Goal: Obtain resource: Download file/media

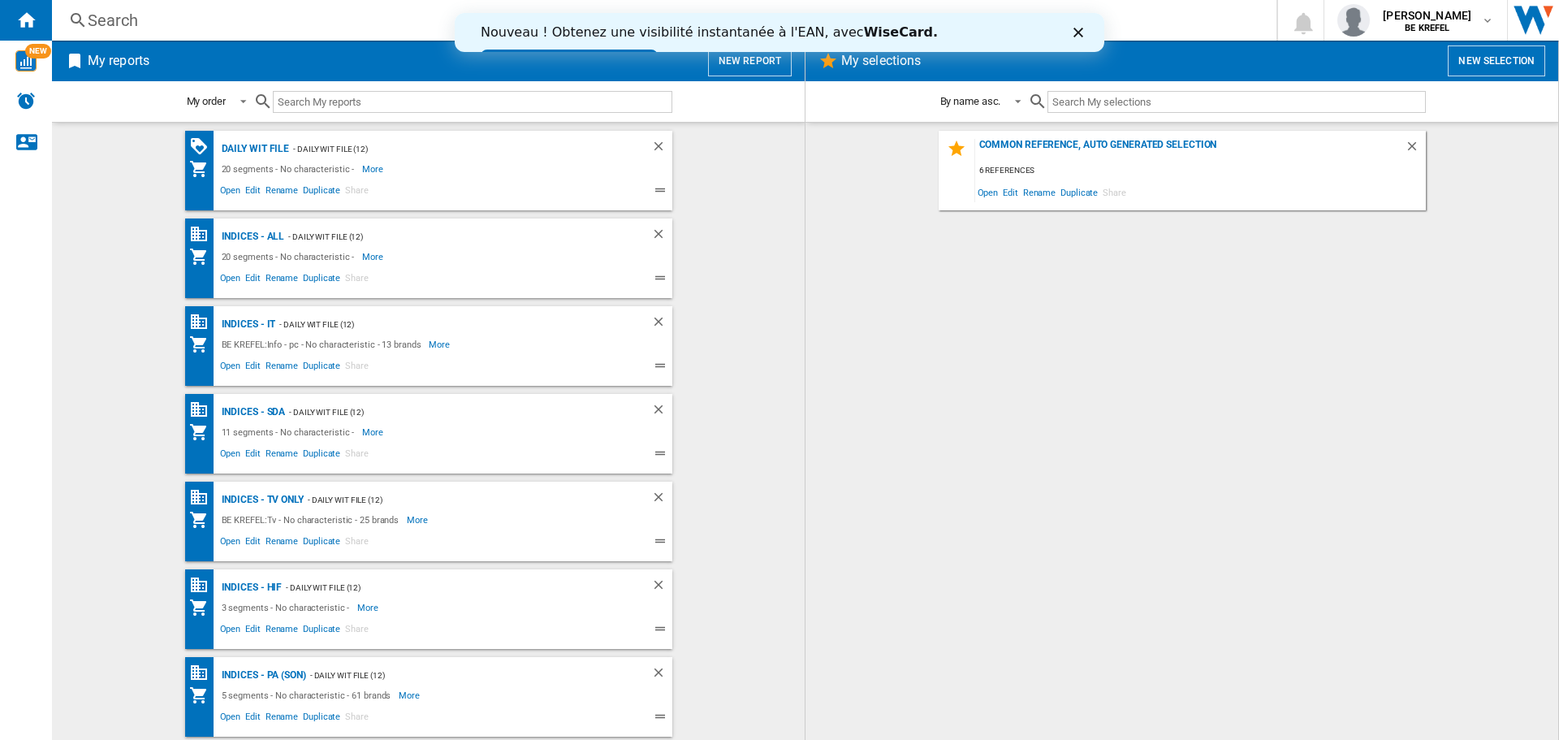
click at [1090, 32] on div "Nouveau ! Obtenez une visibilité instantanée à l'EAN, avec [PERSON_NAME]. Essay…" at bounding box center [780, 44] width 650 height 50
click at [1079, 32] on polygon "Close" at bounding box center [1079, 33] width 10 height 10
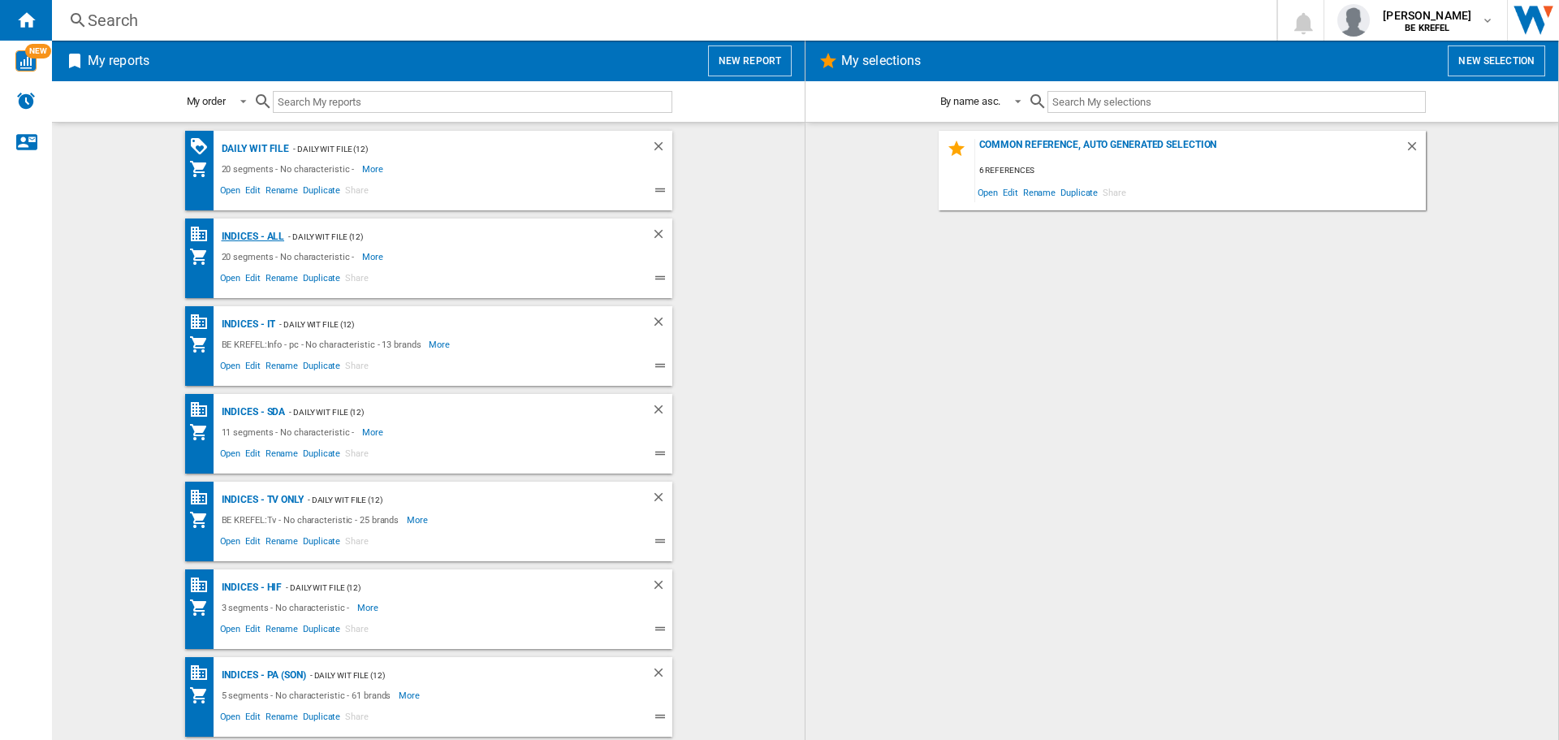
click at [243, 236] on div "Indices - All" at bounding box center [251, 237] width 67 height 20
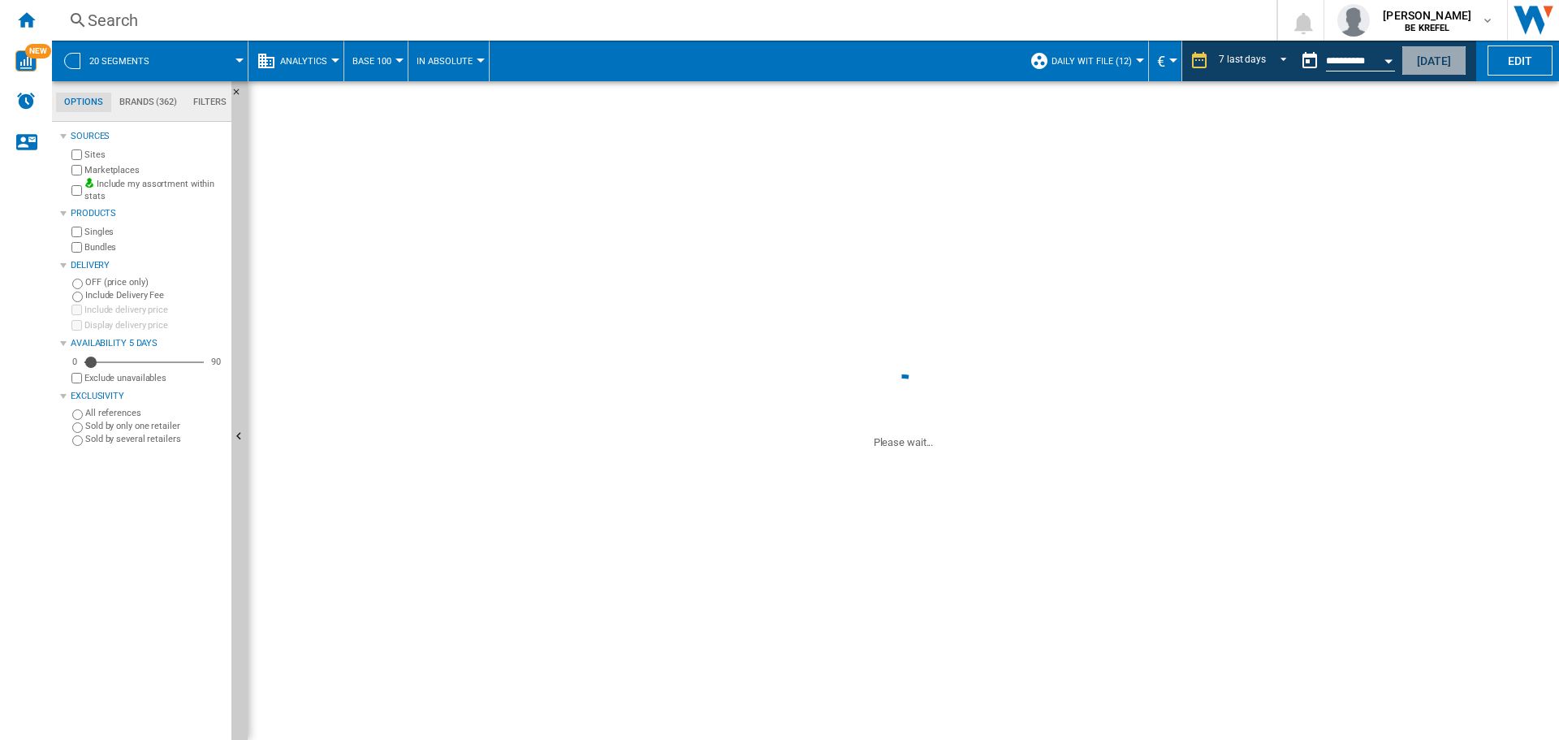
click at [1411, 61] on button "[DATE]" at bounding box center [1434, 60] width 65 height 30
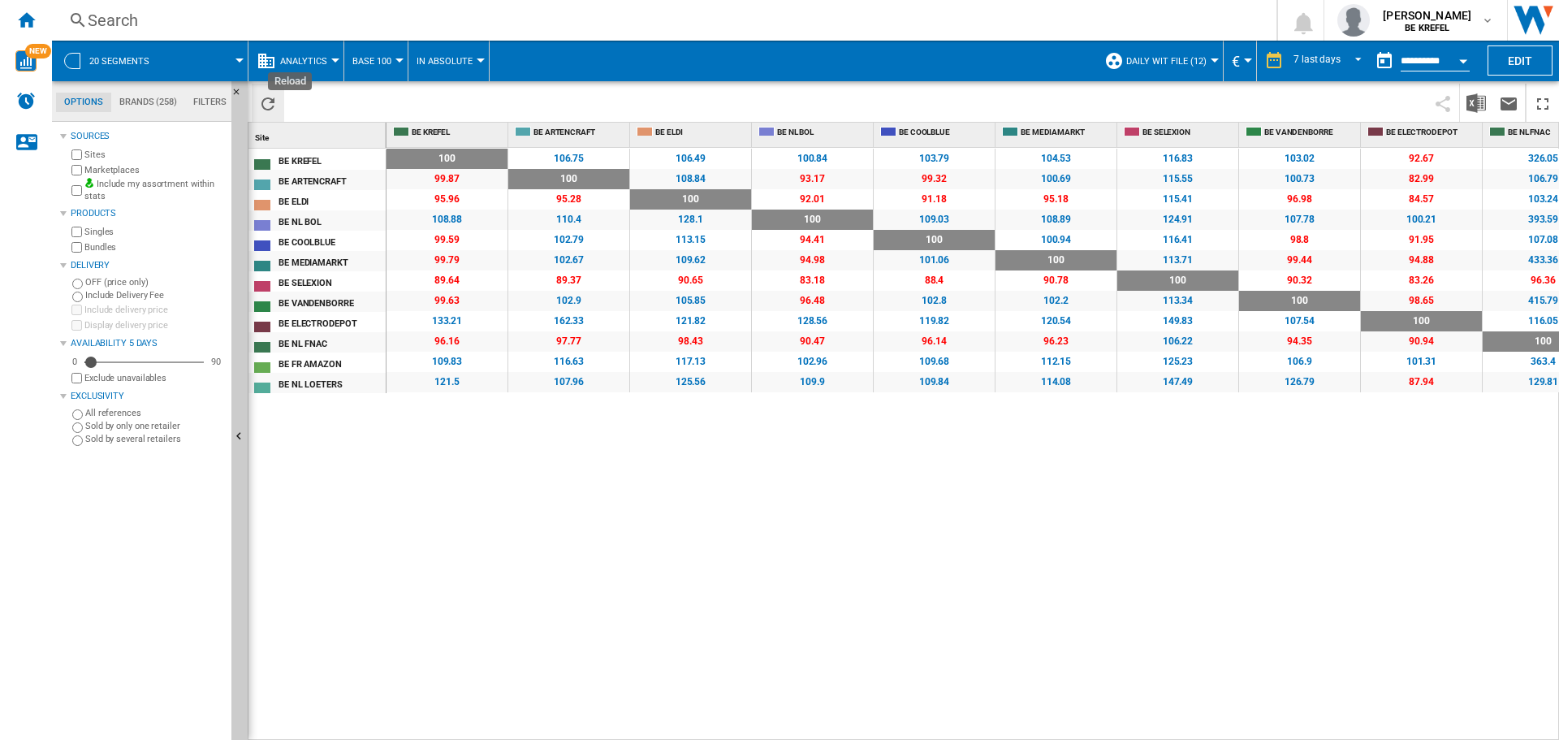
click at [270, 97] on ng-md-icon "Reload" at bounding box center [267, 103] width 19 height 19
click at [1473, 102] on img "Download in Excel" at bounding box center [1476, 102] width 19 height 19
click at [24, 19] on ng-md-icon "Home" at bounding box center [25, 19] width 19 height 19
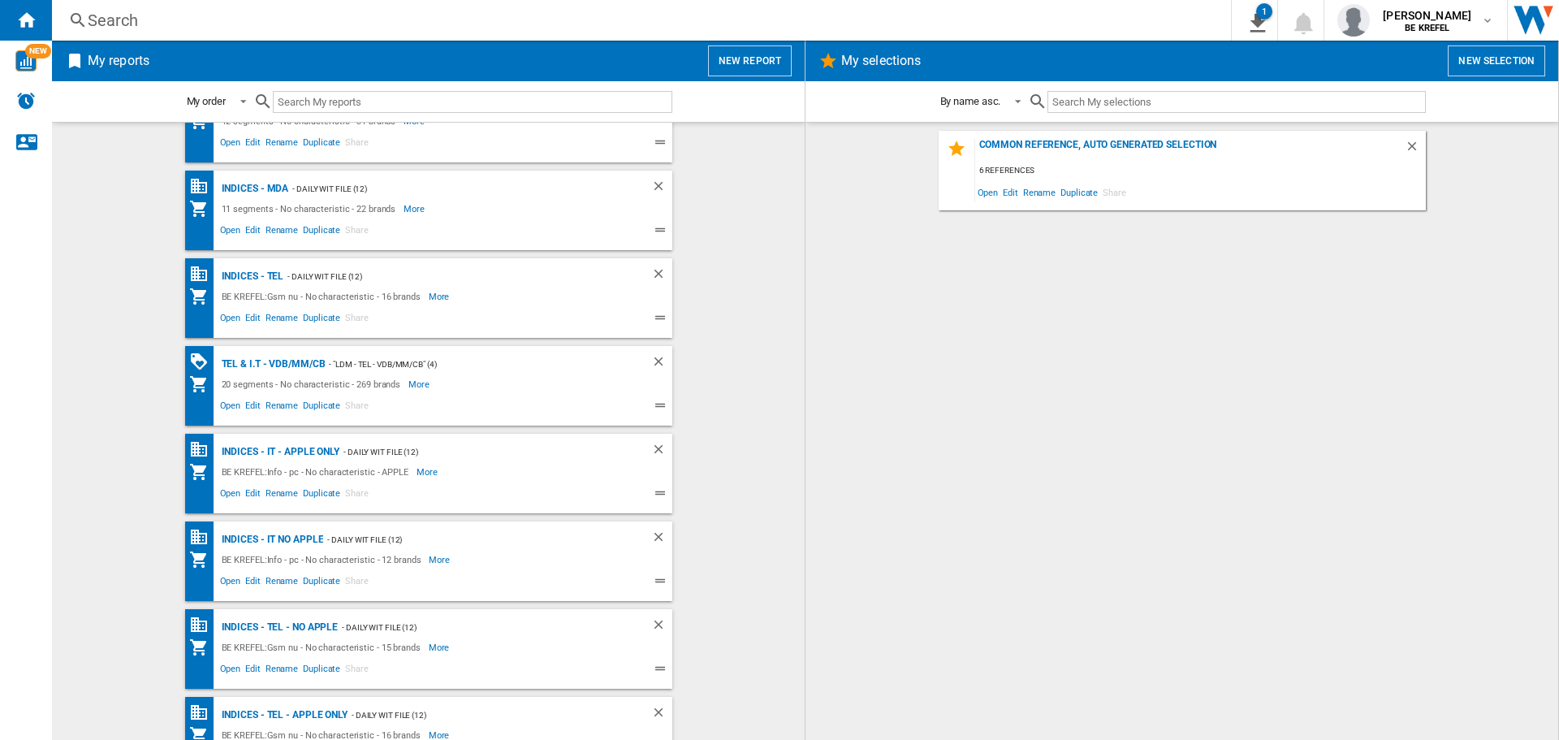
scroll to position [874, 0]
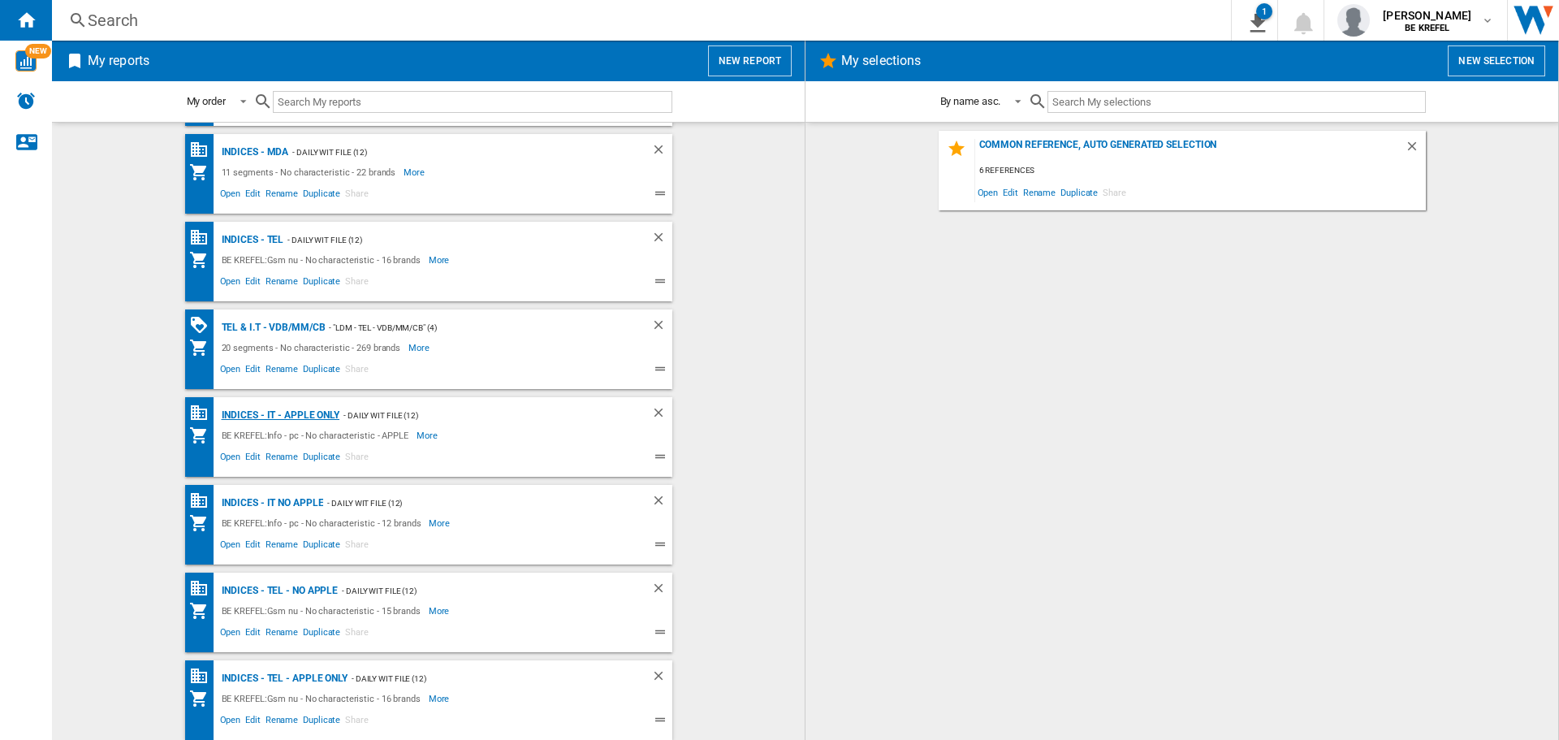
click at [238, 416] on div "Indices - IT - APPLE ONLY" at bounding box center [279, 415] width 123 height 20
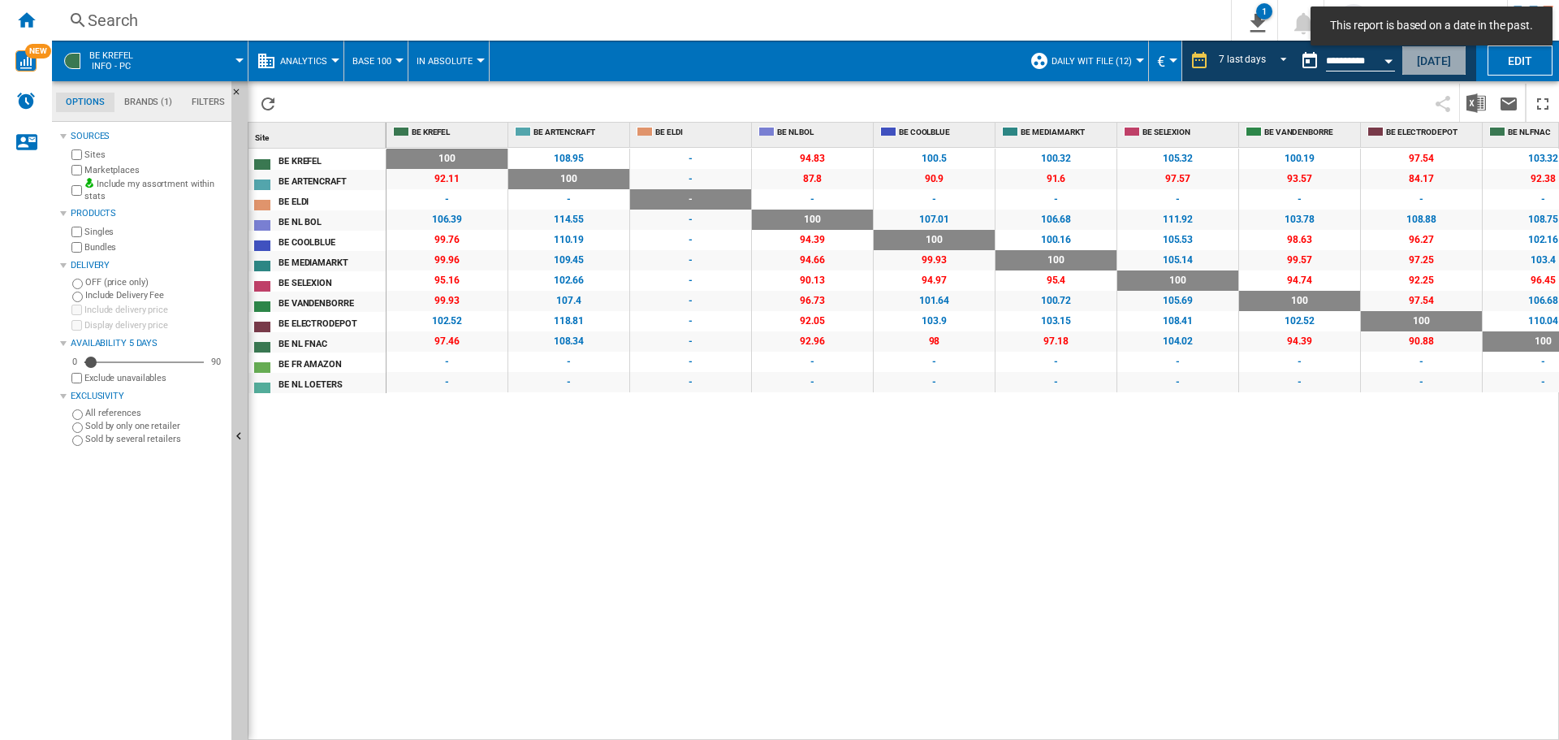
click at [1447, 55] on button "[DATE]" at bounding box center [1434, 60] width 65 height 30
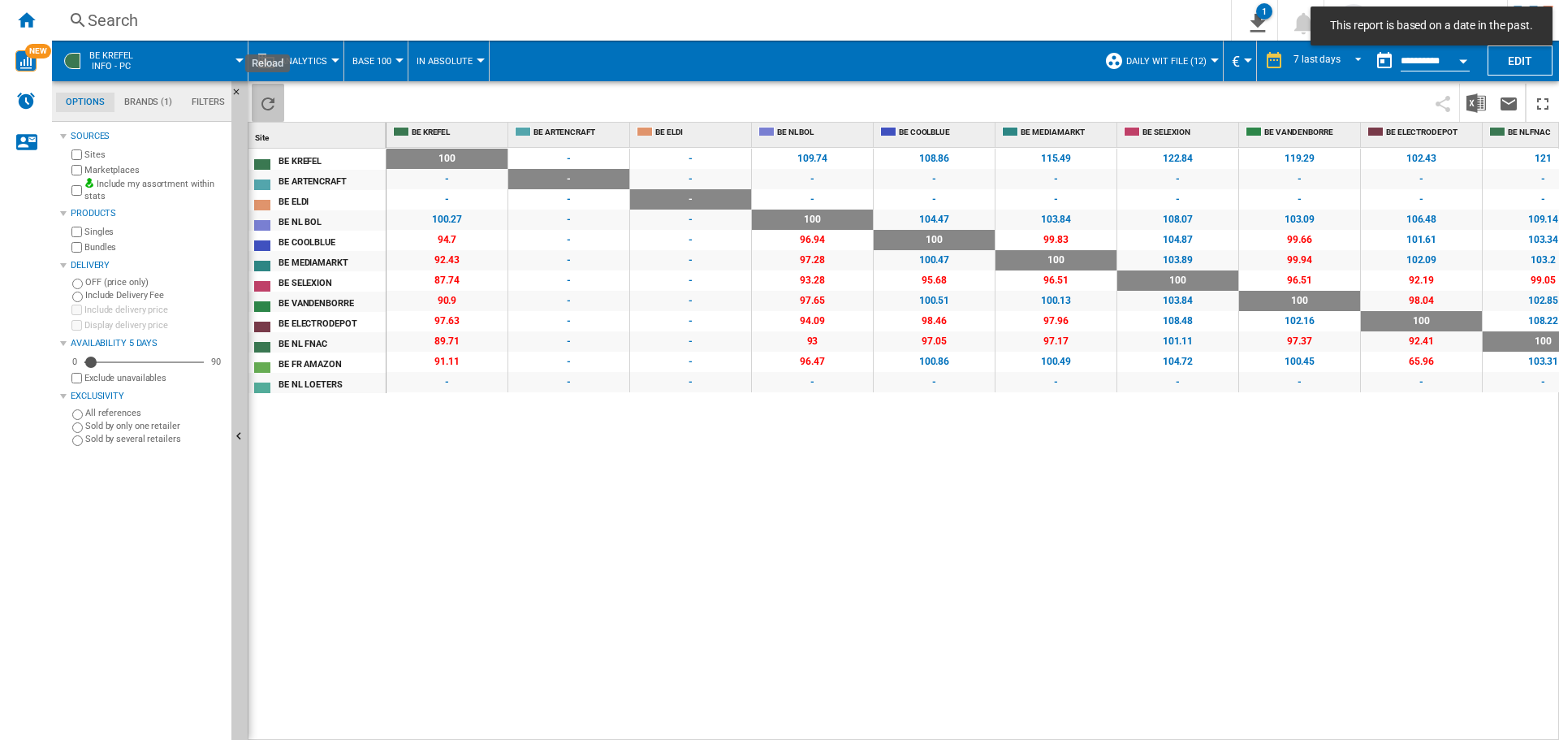
click at [267, 105] on ng-md-icon "Reload" at bounding box center [267, 103] width 19 height 19
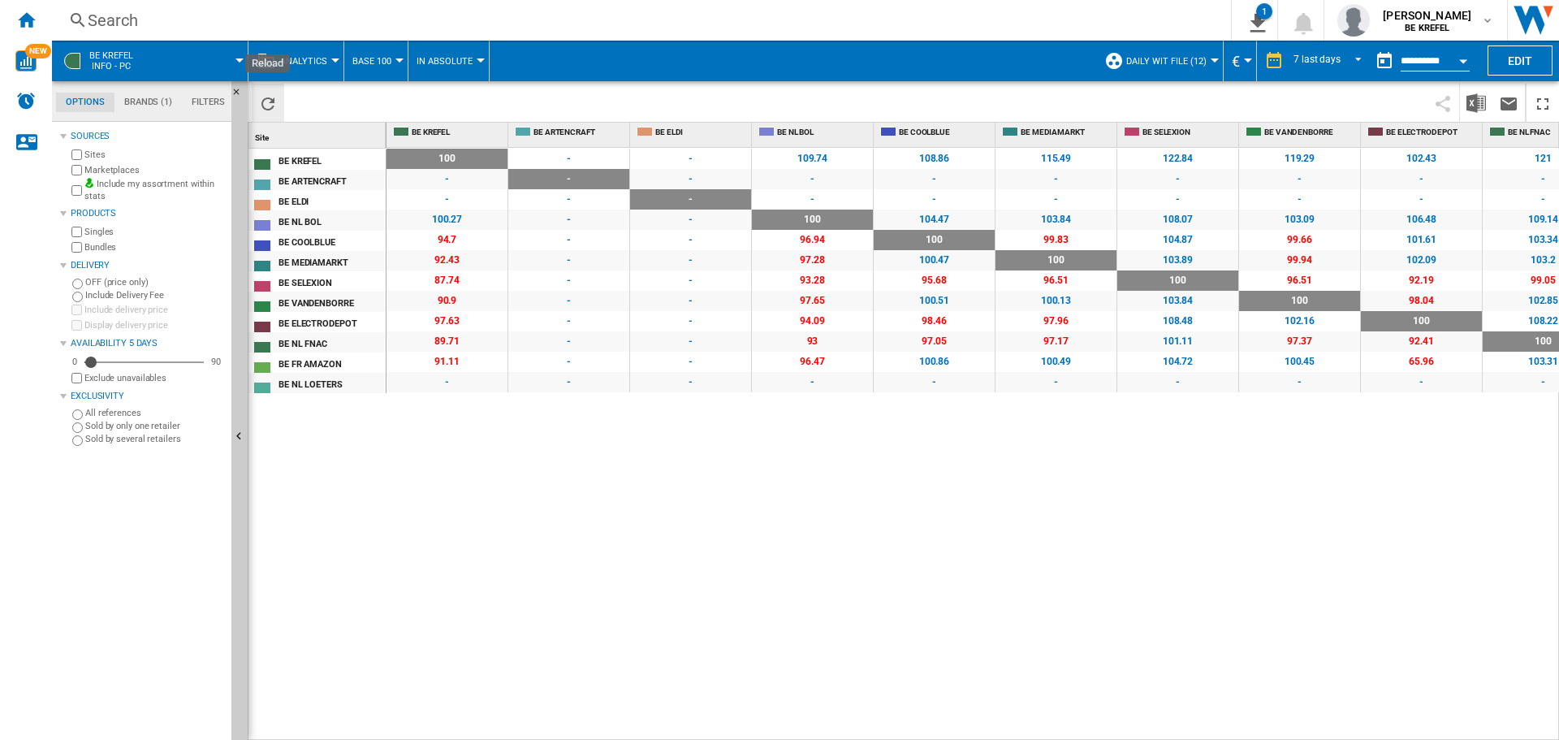
click at [277, 97] on ng-md-icon "Reload" at bounding box center [267, 103] width 19 height 19
click at [1471, 104] on img "Download in Excel" at bounding box center [1476, 102] width 19 height 19
click at [24, 12] on ng-md-icon "Home" at bounding box center [25, 19] width 19 height 19
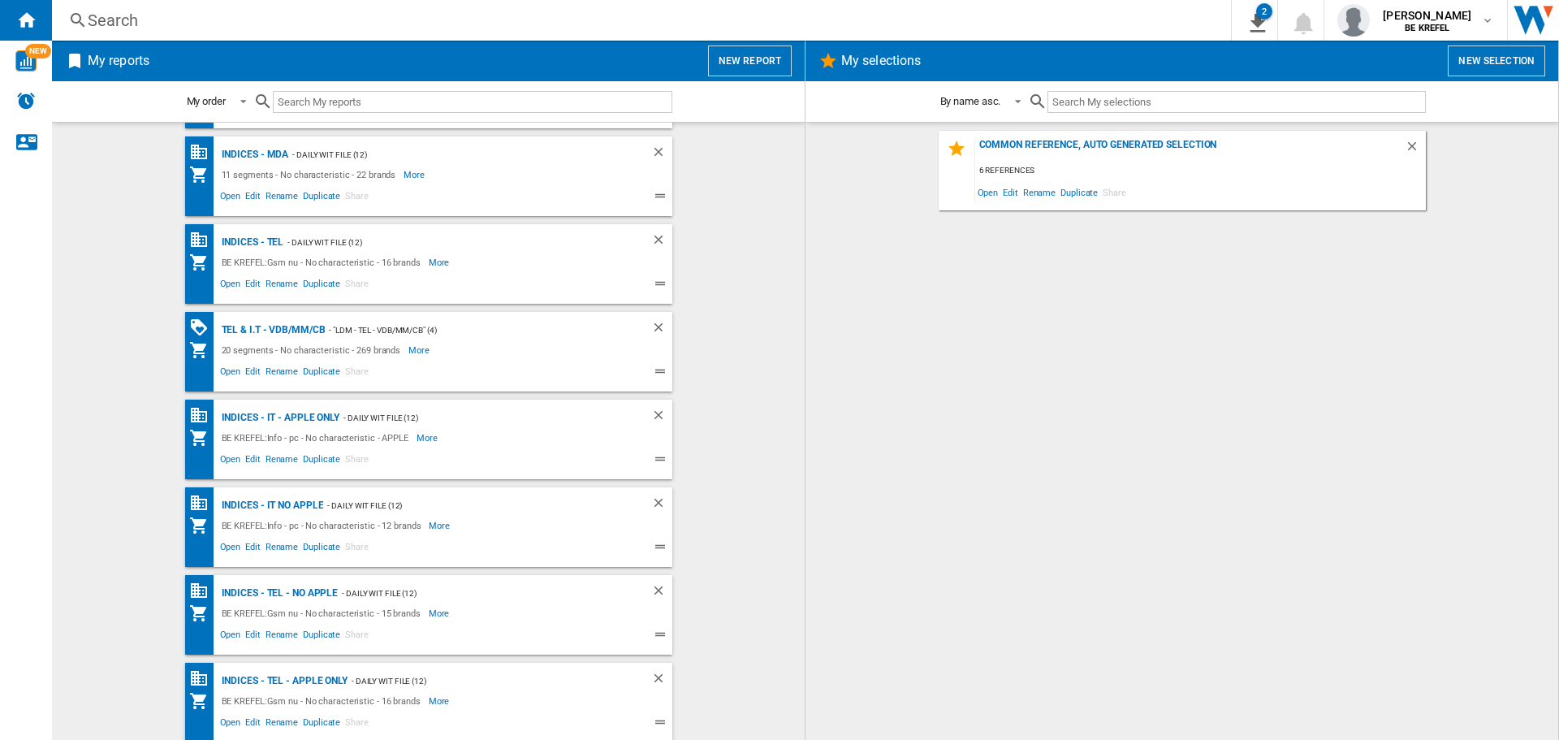
scroll to position [874, 0]
click at [269, 507] on div "Indices - IT NO APPLE" at bounding box center [271, 503] width 106 height 20
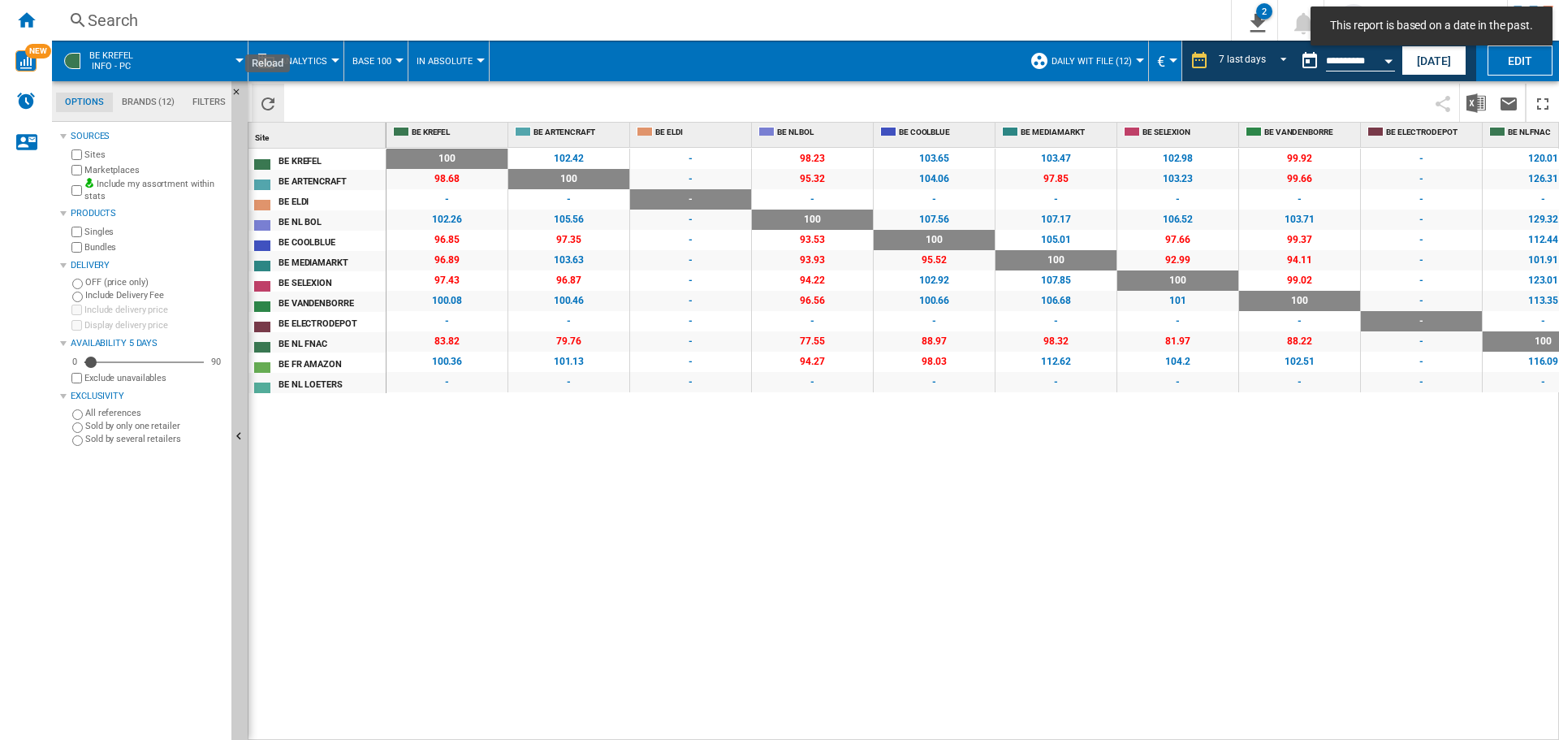
click at [275, 100] on ng-md-icon "Reload" at bounding box center [267, 103] width 19 height 19
click at [1434, 58] on button "[DATE]" at bounding box center [1434, 60] width 65 height 30
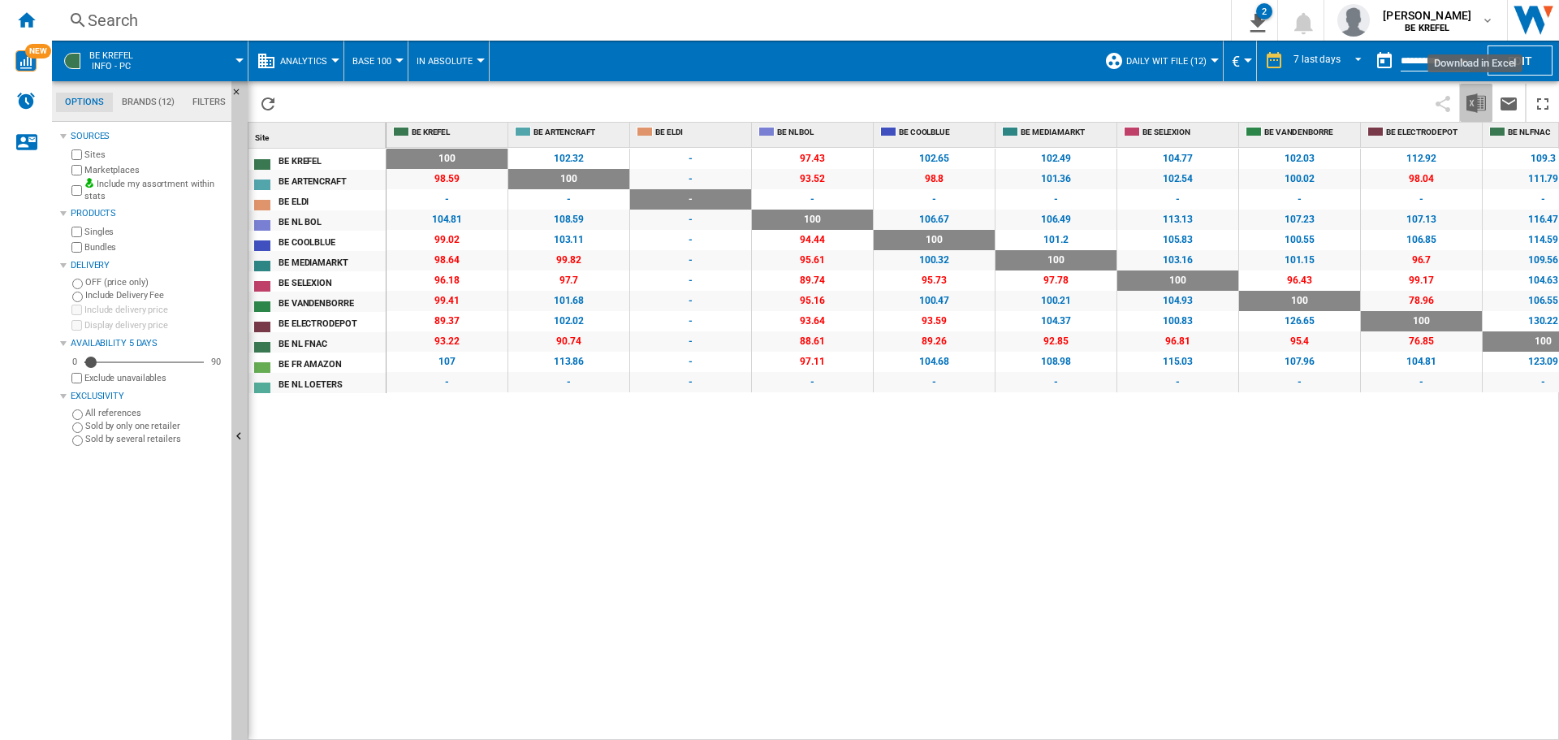
click at [1488, 95] on button "Download in Excel" at bounding box center [1476, 103] width 32 height 38
click at [31, 17] on ng-md-icon "Home" at bounding box center [25, 19] width 19 height 19
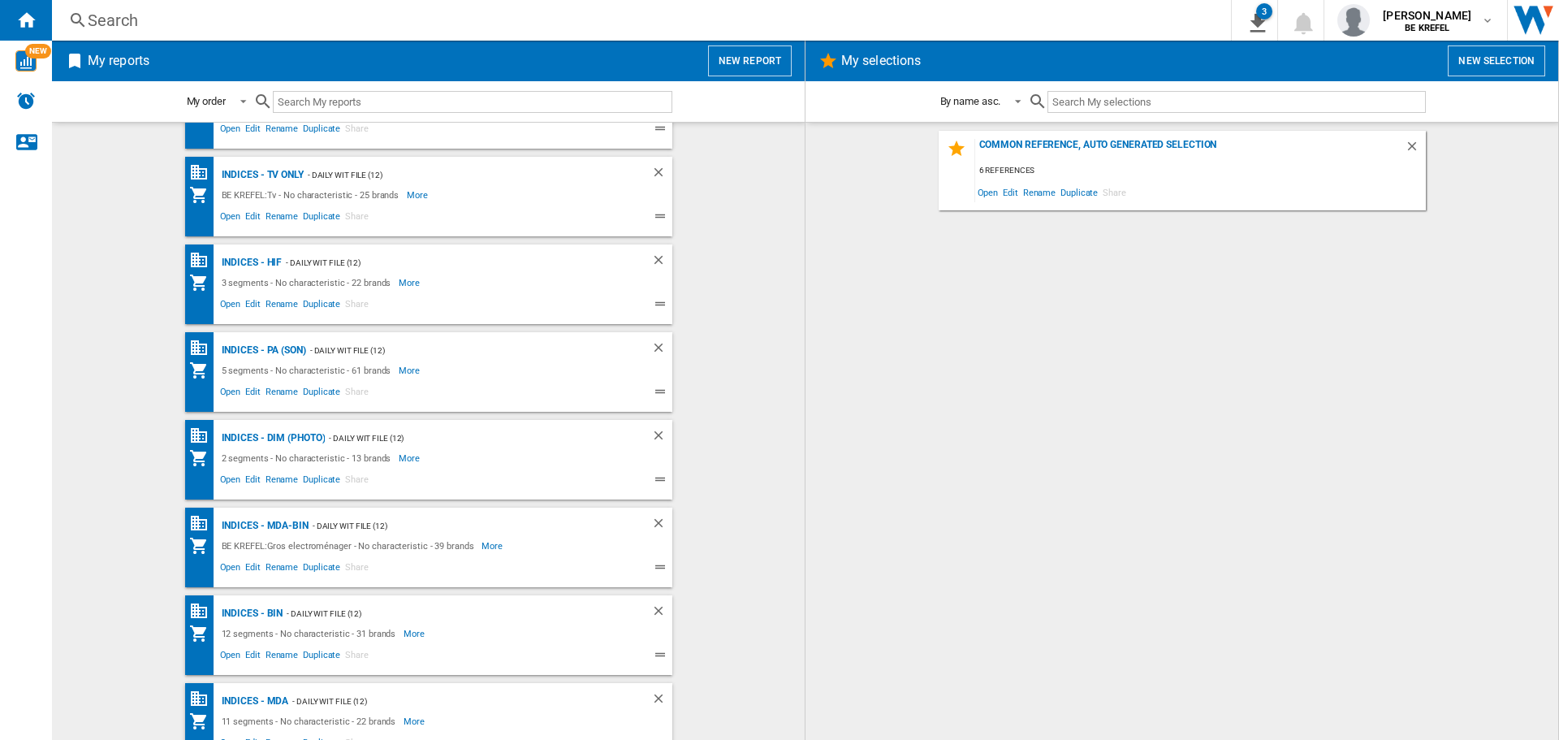
scroll to position [162, 0]
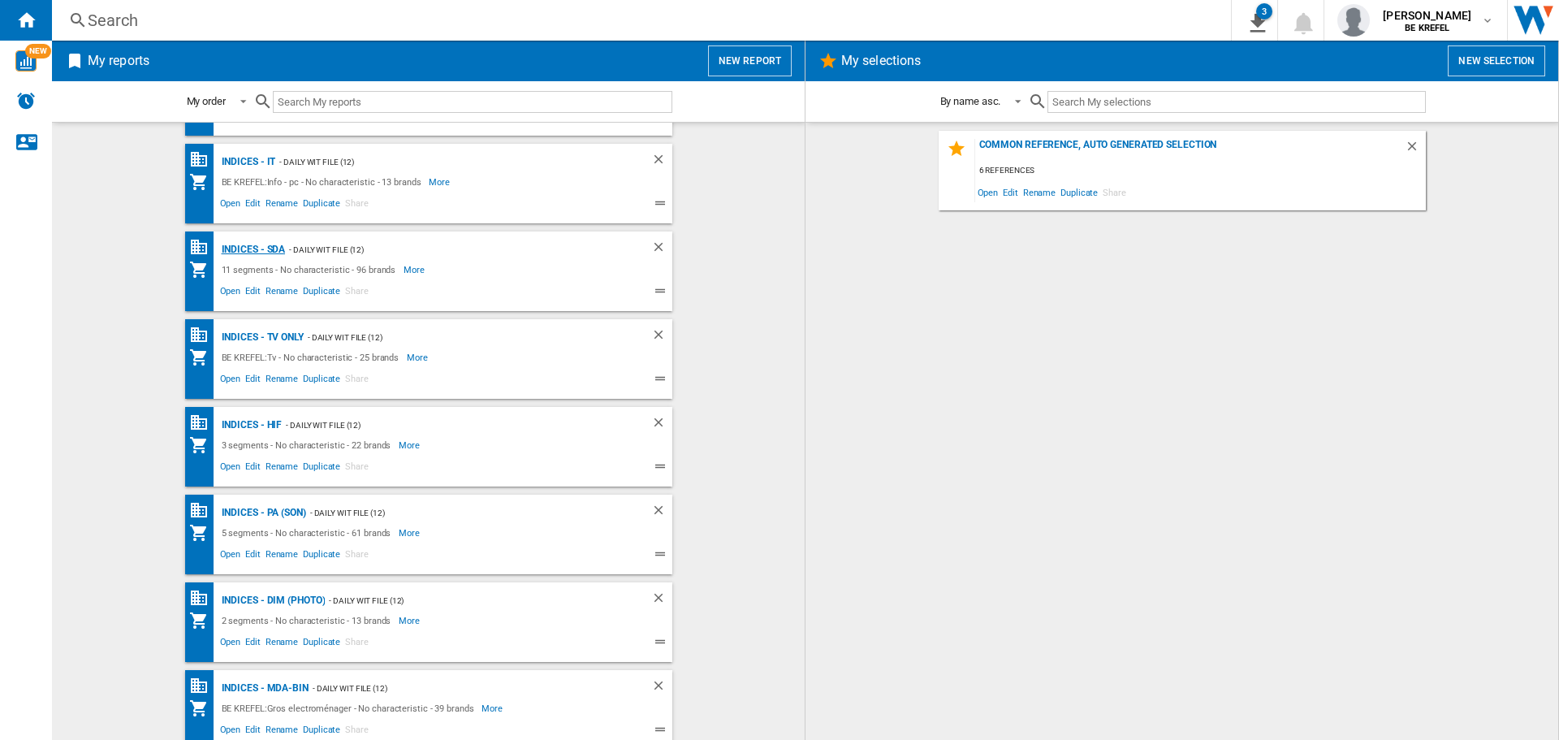
click at [254, 246] on div "Indices - SDA" at bounding box center [252, 250] width 68 height 20
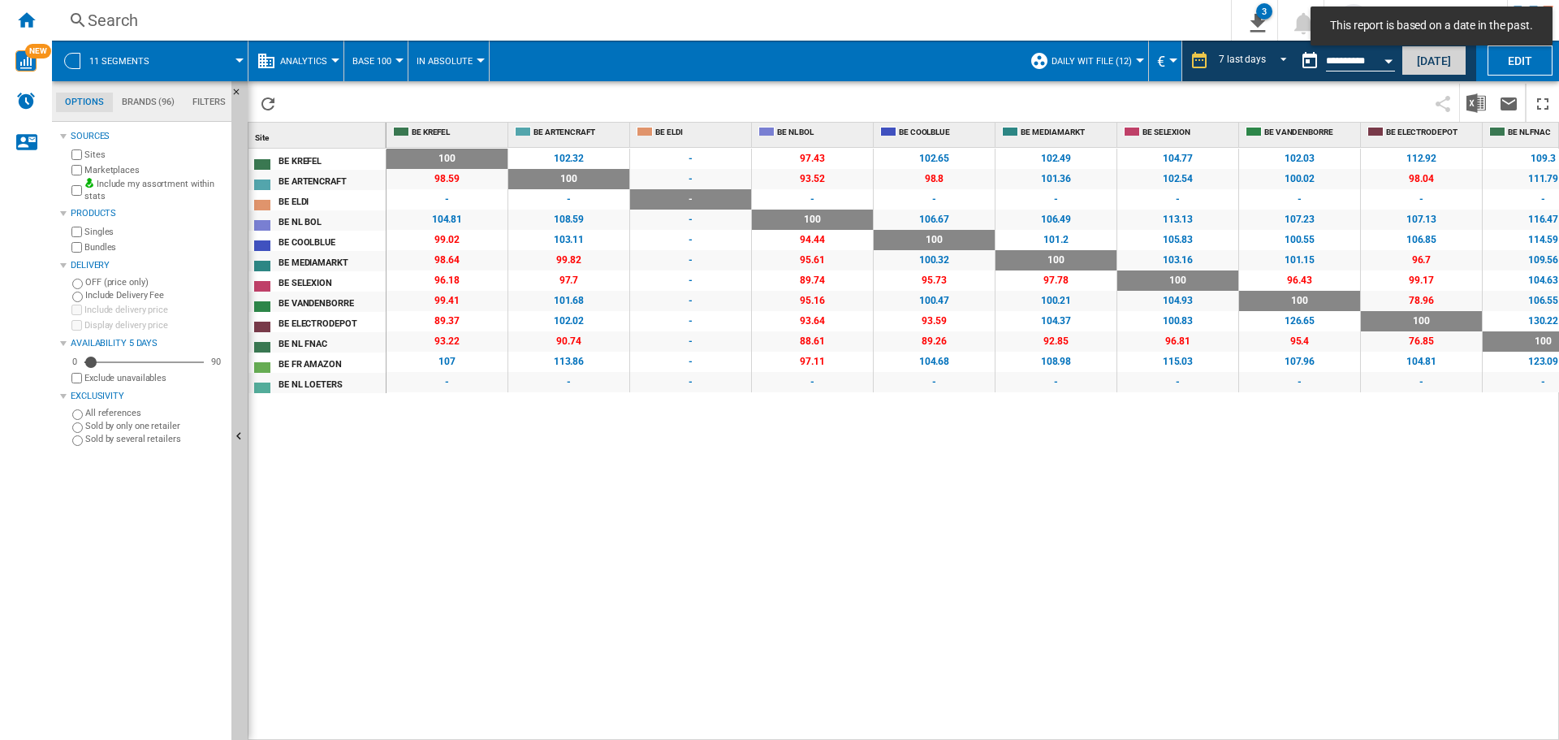
click at [1422, 68] on button "[DATE]" at bounding box center [1434, 60] width 65 height 30
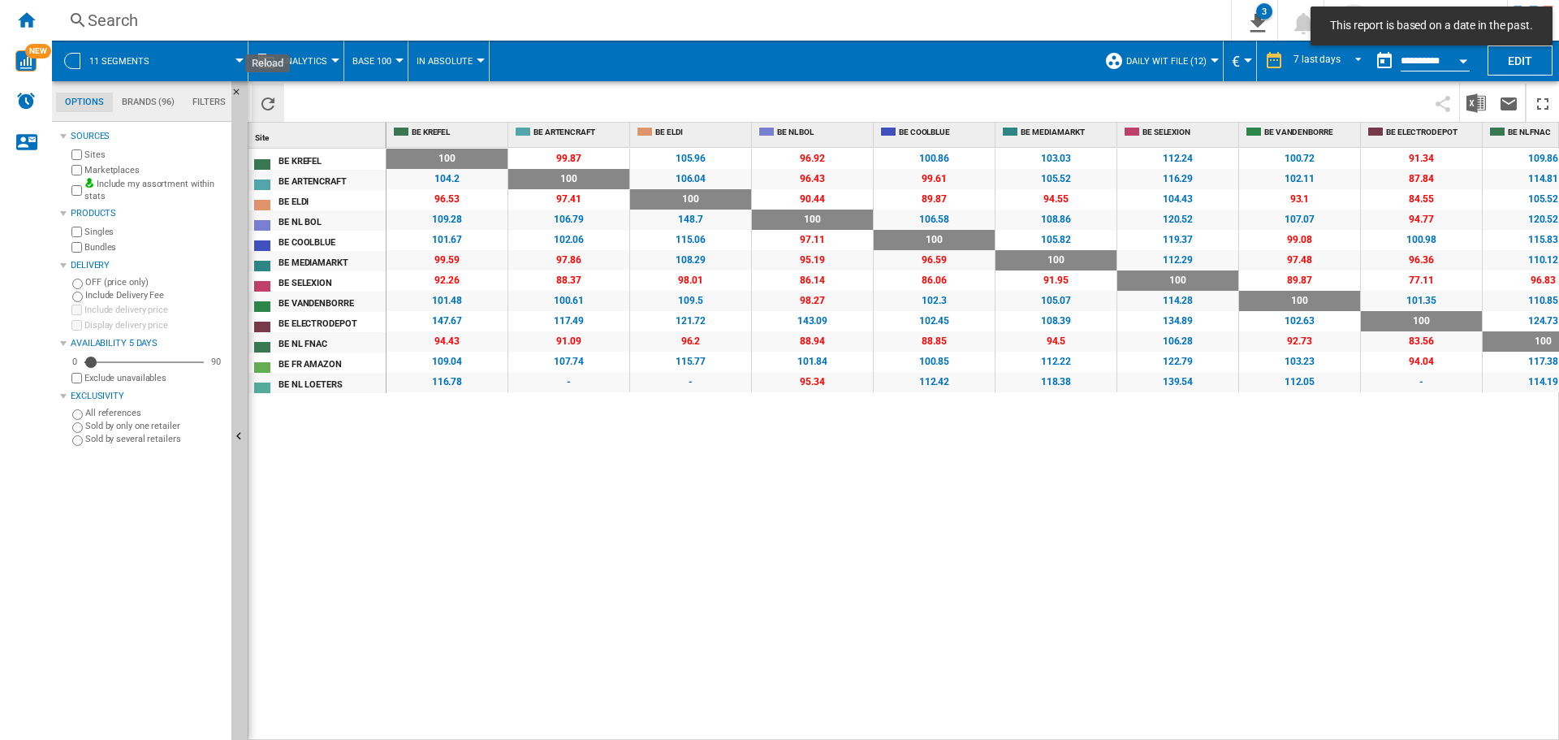
click at [272, 101] on ng-md-icon "Reload" at bounding box center [267, 103] width 19 height 19
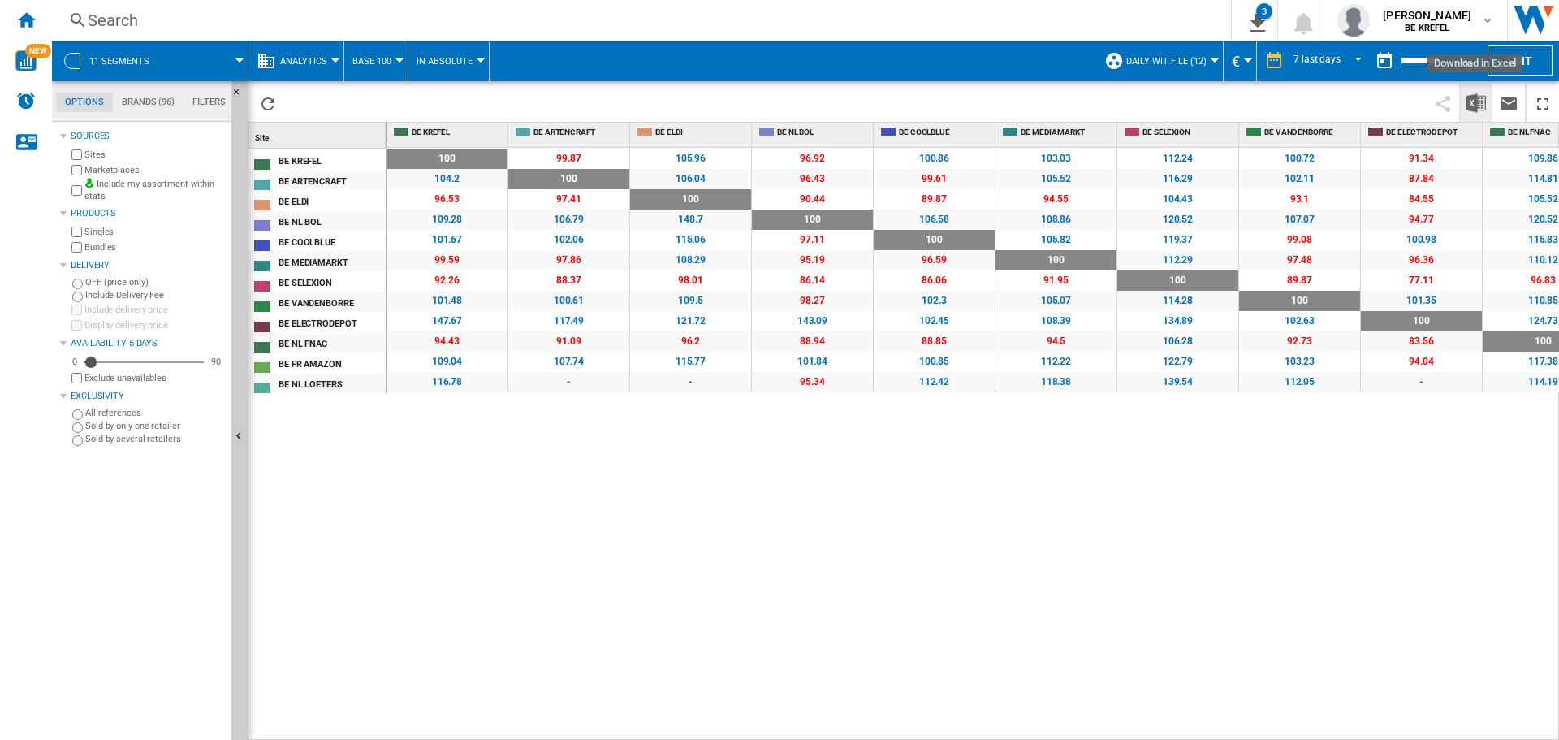
click at [1481, 98] on img "Download in Excel" at bounding box center [1476, 102] width 19 height 19
click at [31, 15] on ng-md-icon "Home" at bounding box center [25, 19] width 19 height 19
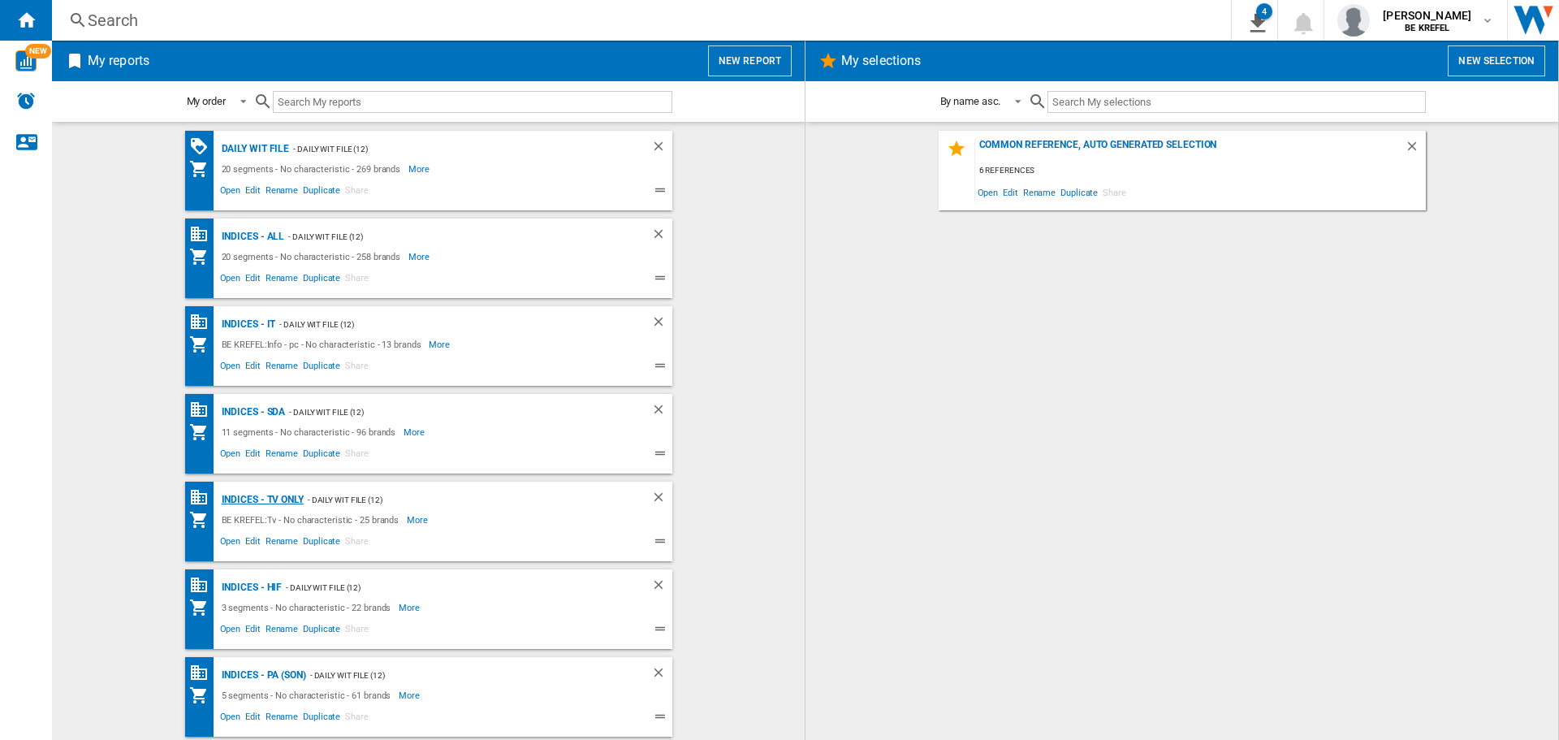
click at [267, 498] on div "Indices - TV only" at bounding box center [261, 500] width 86 height 20
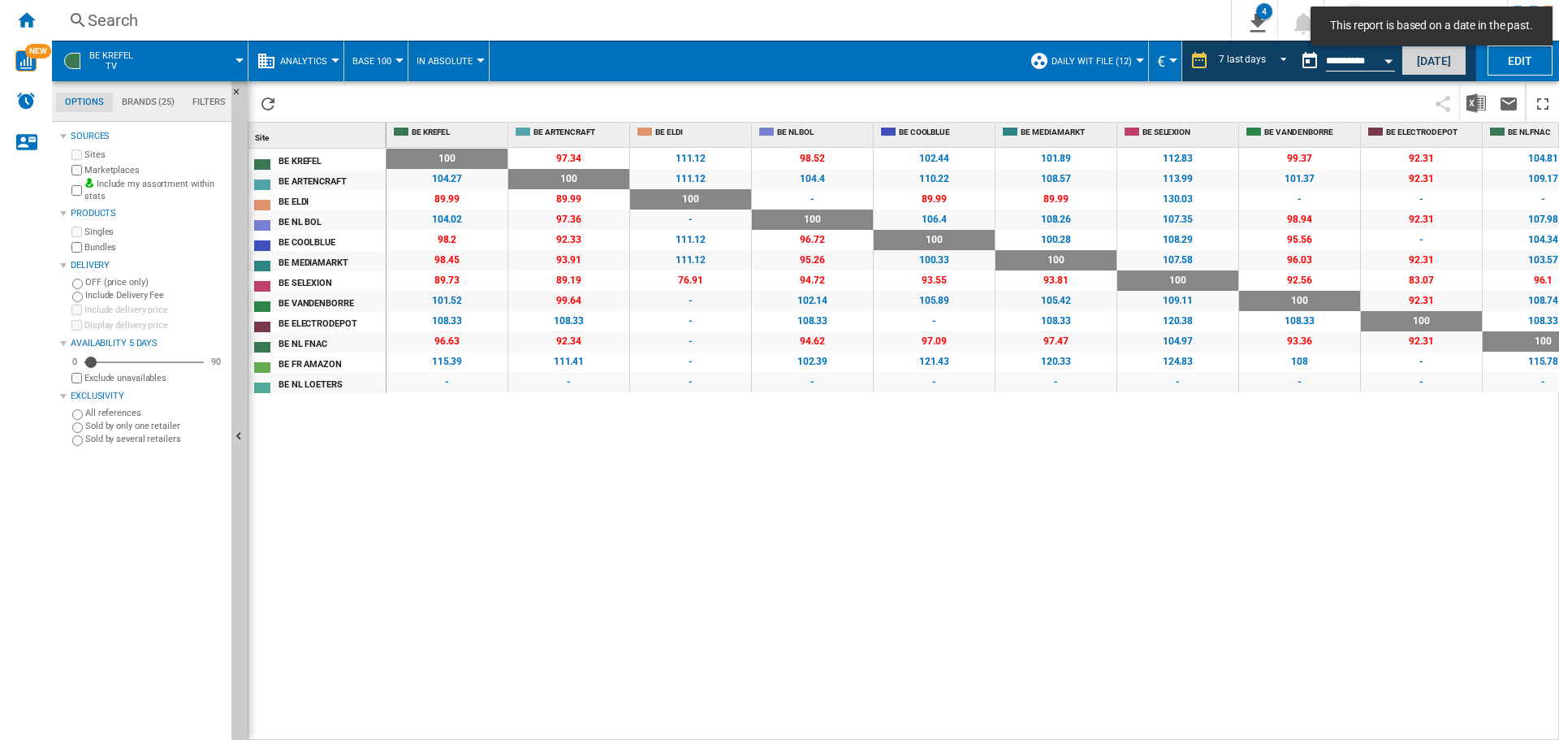
click at [1441, 67] on button "[DATE]" at bounding box center [1434, 60] width 65 height 30
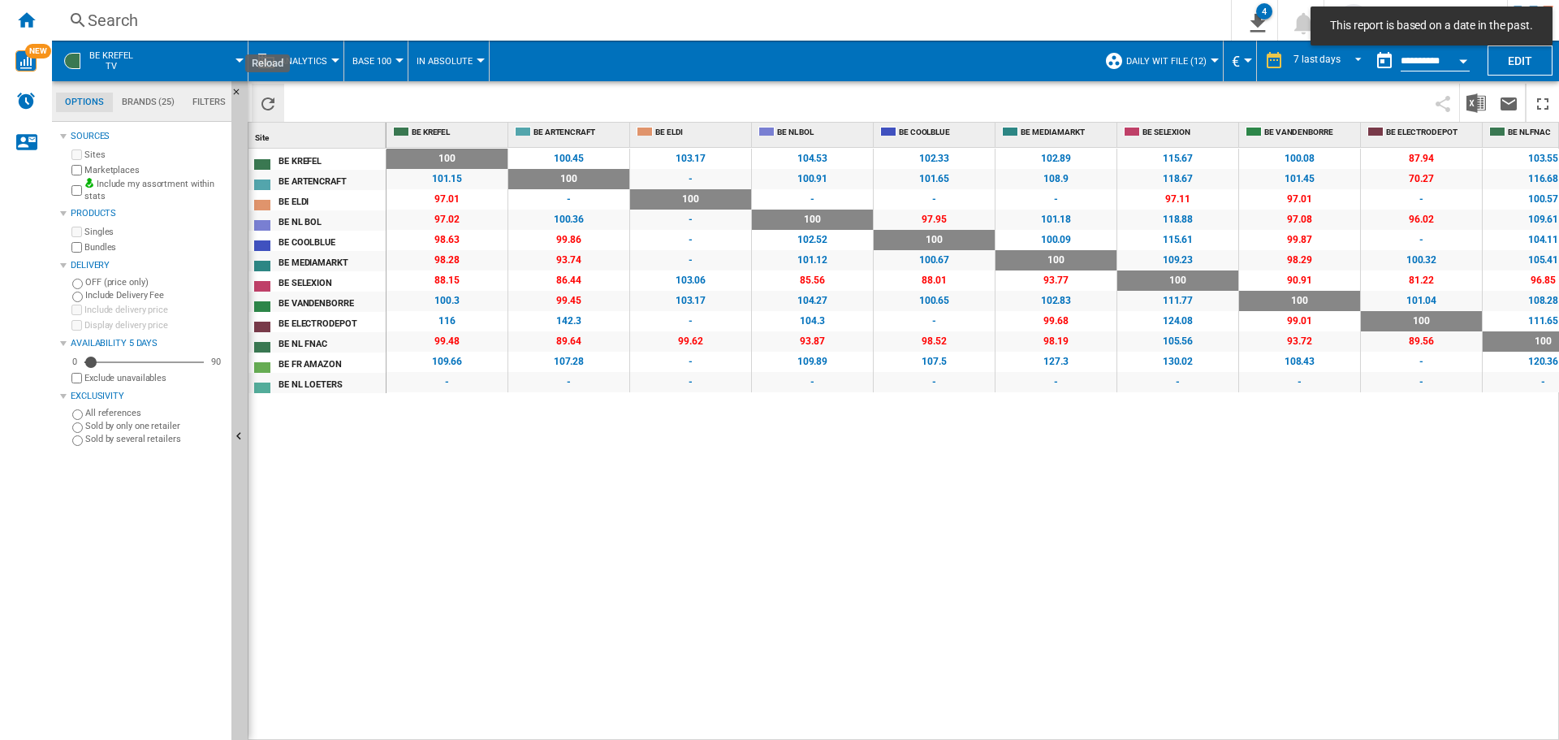
click at [264, 107] on ng-md-icon "Reload" at bounding box center [267, 103] width 19 height 19
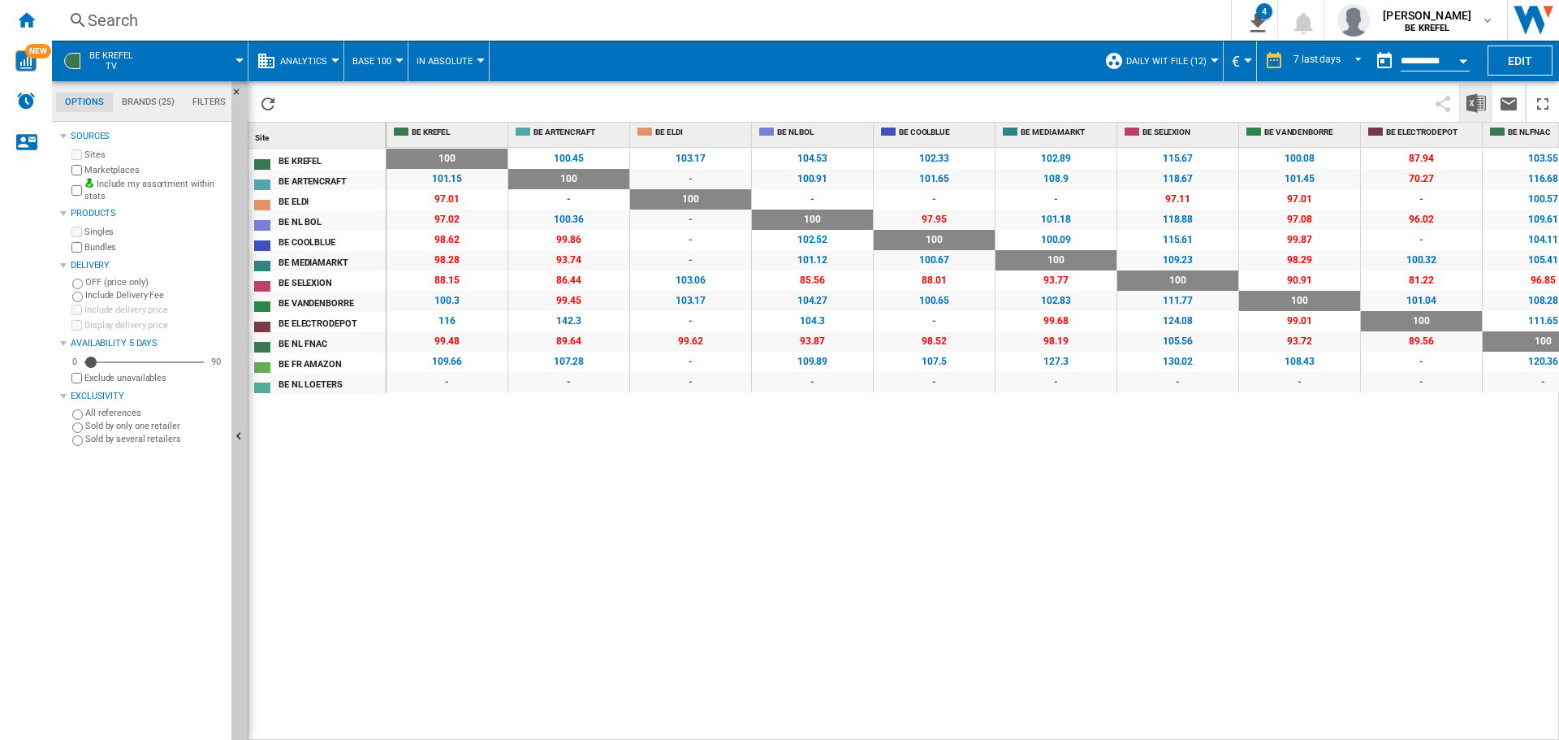
click at [1476, 99] on img "Download in Excel" at bounding box center [1476, 102] width 19 height 19
click at [15, 19] on div "Home" at bounding box center [26, 20] width 52 height 41
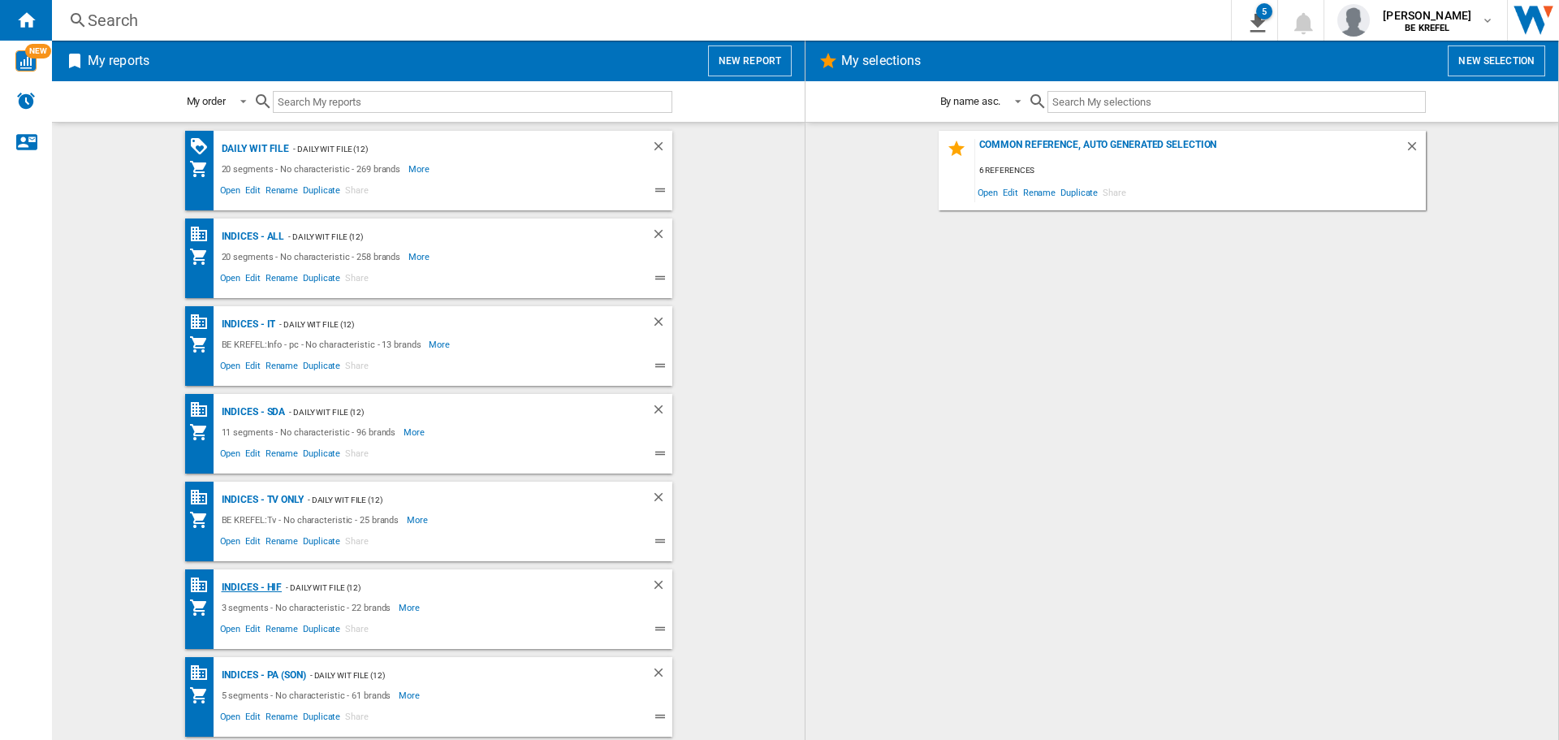
click at [255, 581] on div "Indices - HIF" at bounding box center [250, 587] width 65 height 20
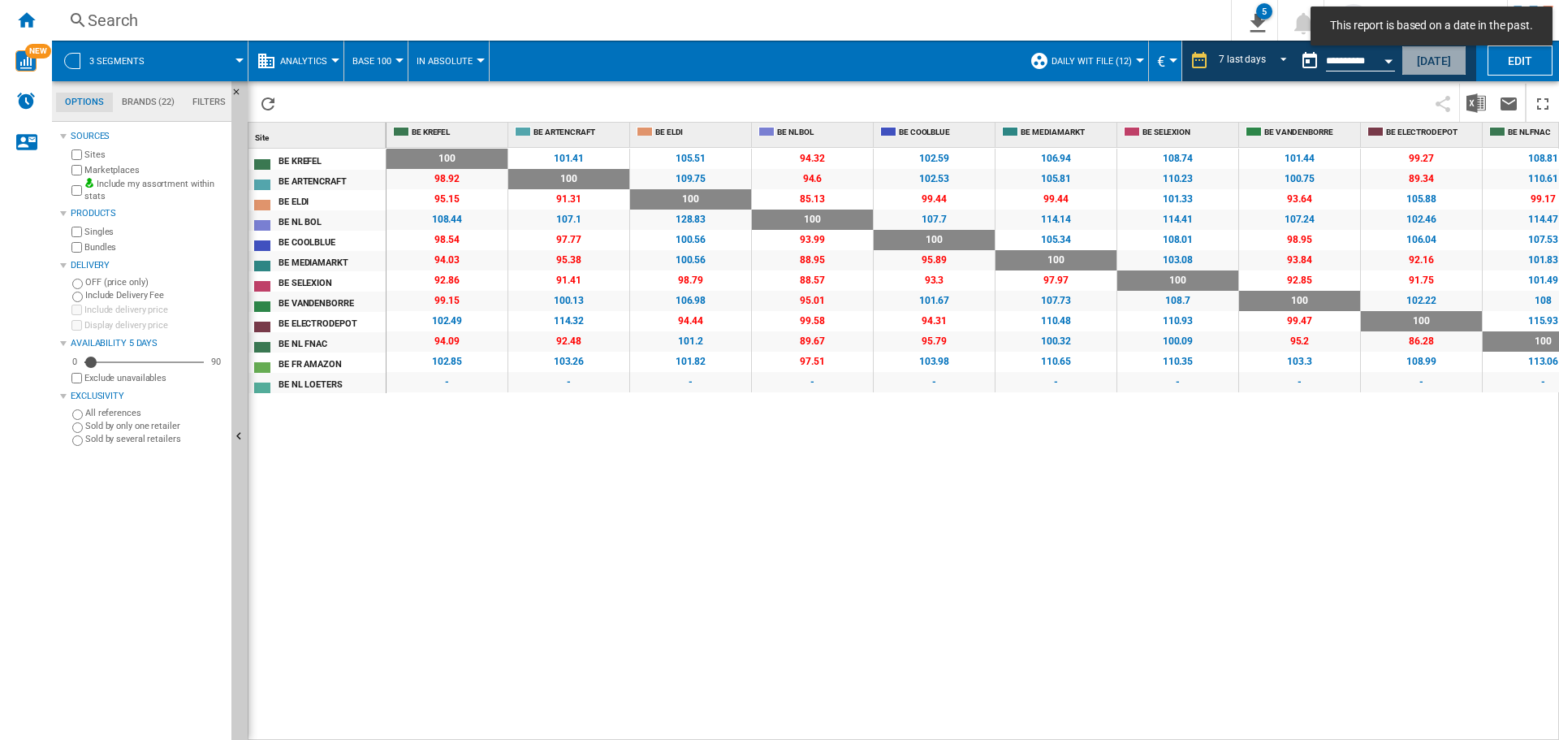
click at [1422, 63] on button "[DATE]" at bounding box center [1434, 60] width 65 height 30
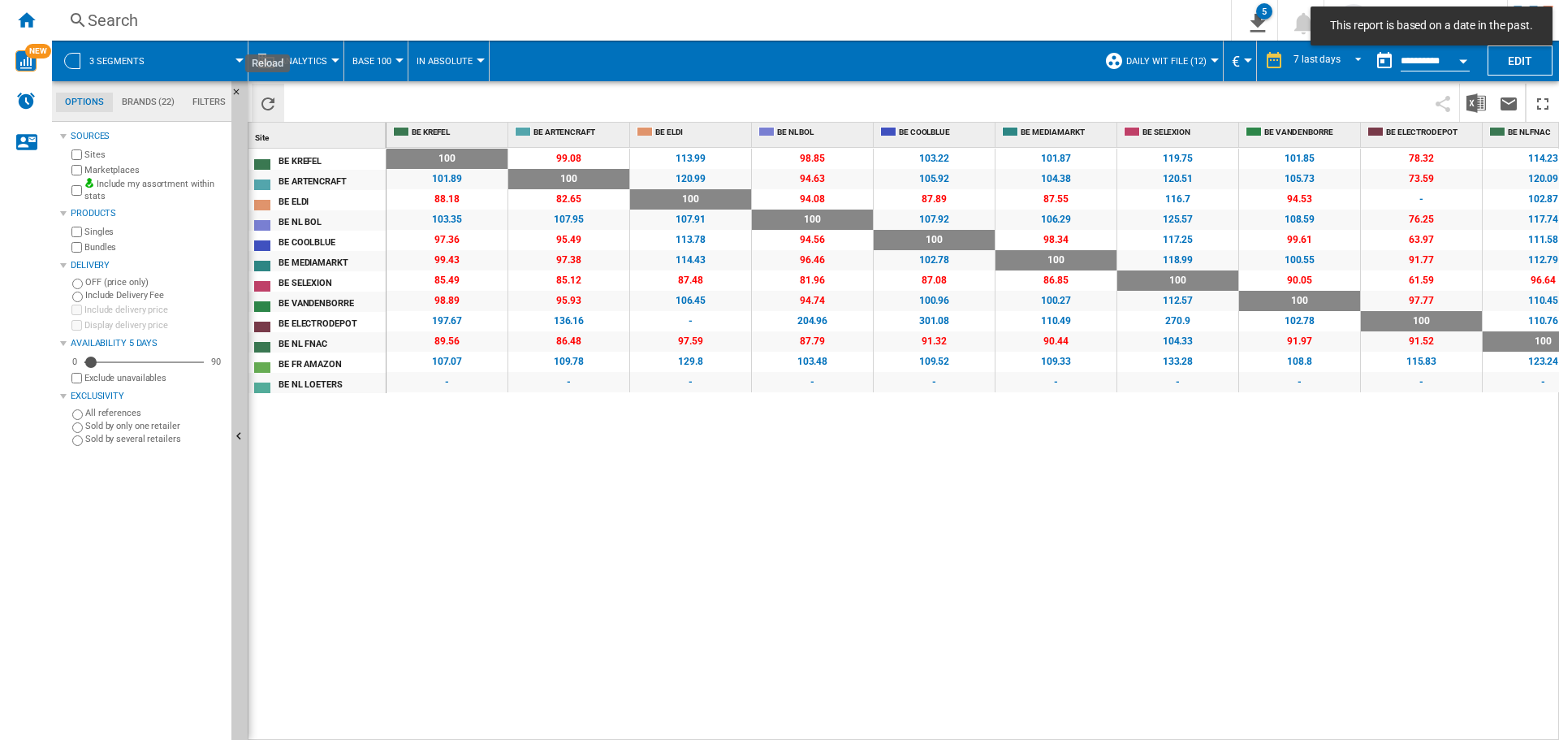
click at [261, 105] on ng-md-icon "Reload" at bounding box center [267, 103] width 19 height 19
click at [1478, 108] on img "Download in Excel" at bounding box center [1476, 102] width 19 height 19
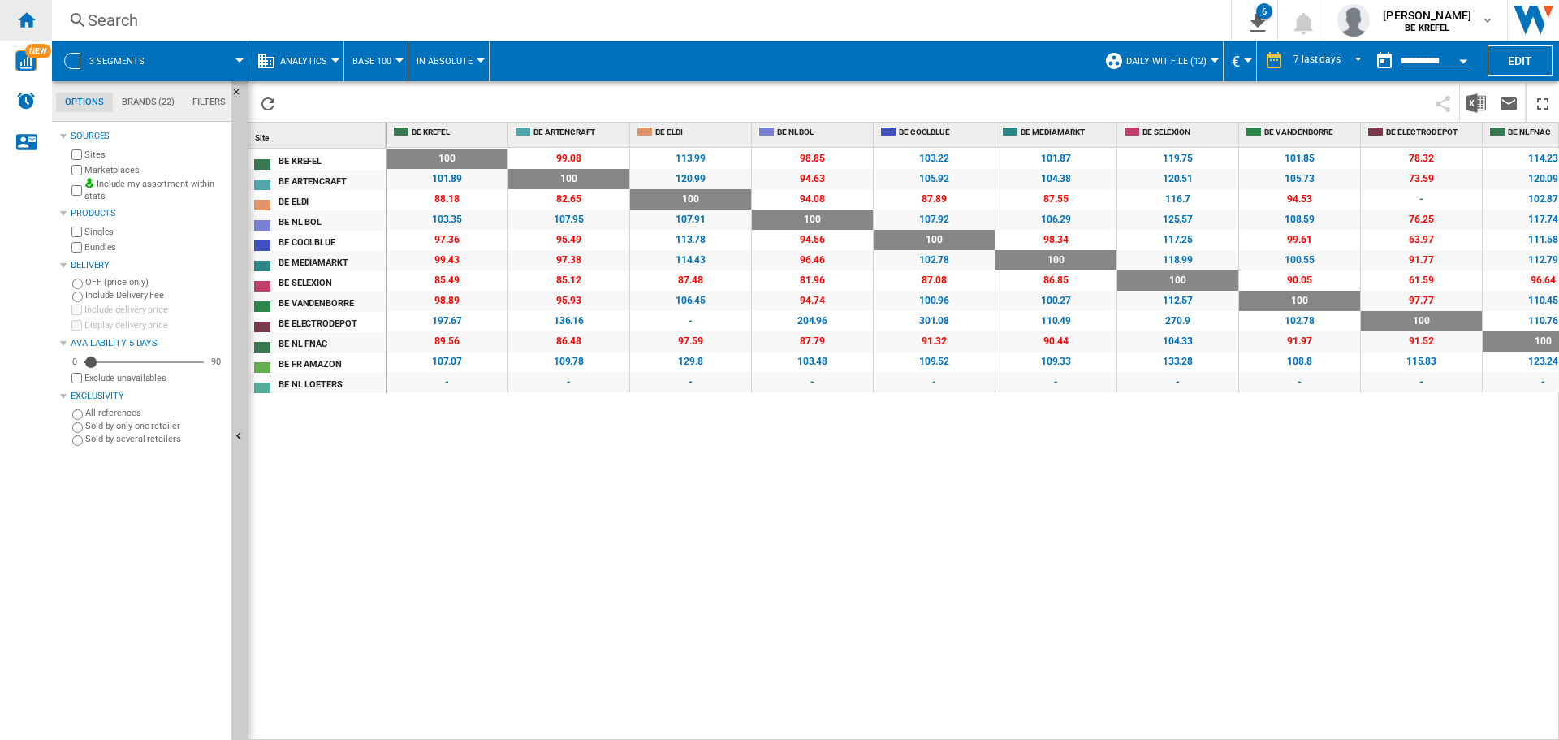
click at [15, 19] on div "Home" at bounding box center [26, 20] width 52 height 41
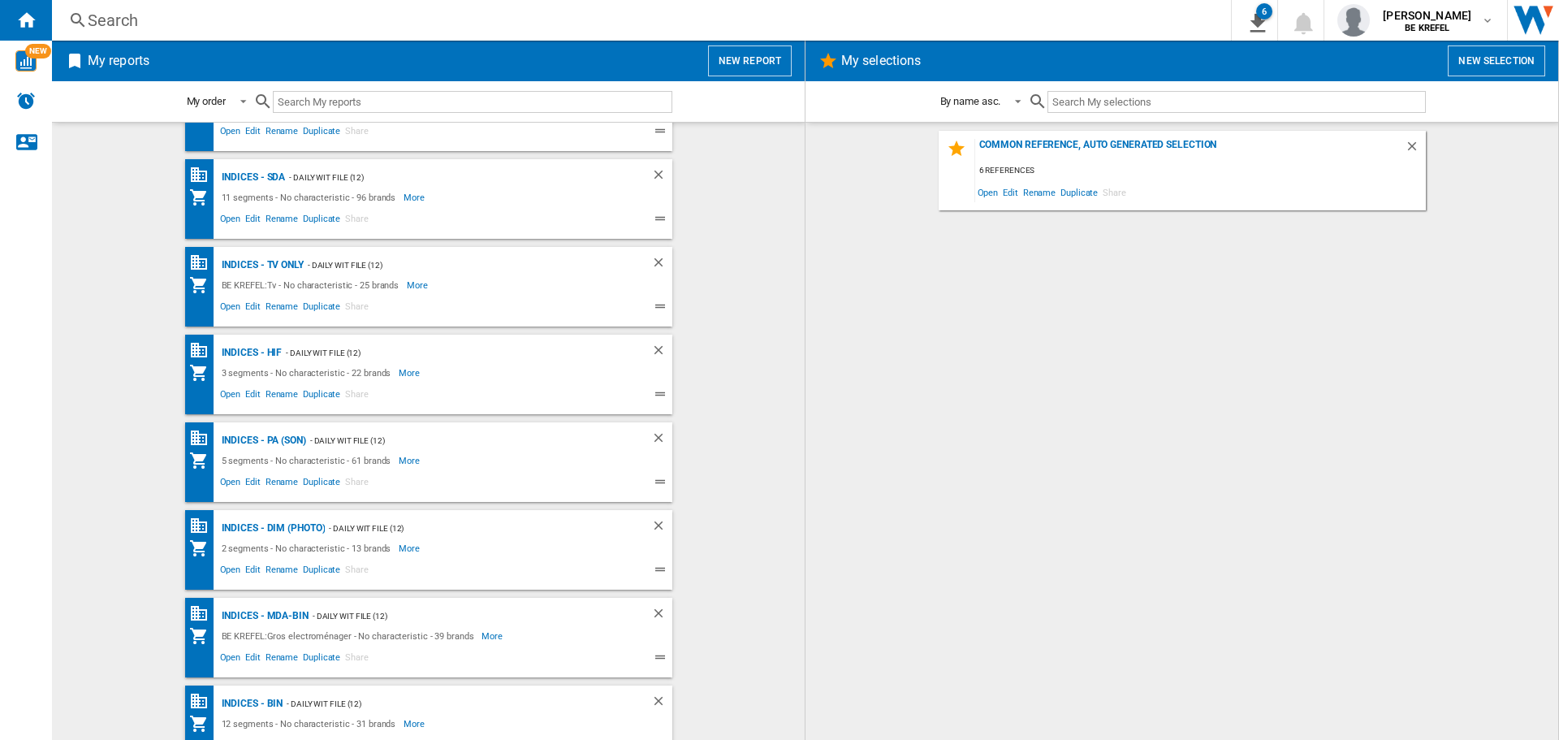
scroll to position [244, 0]
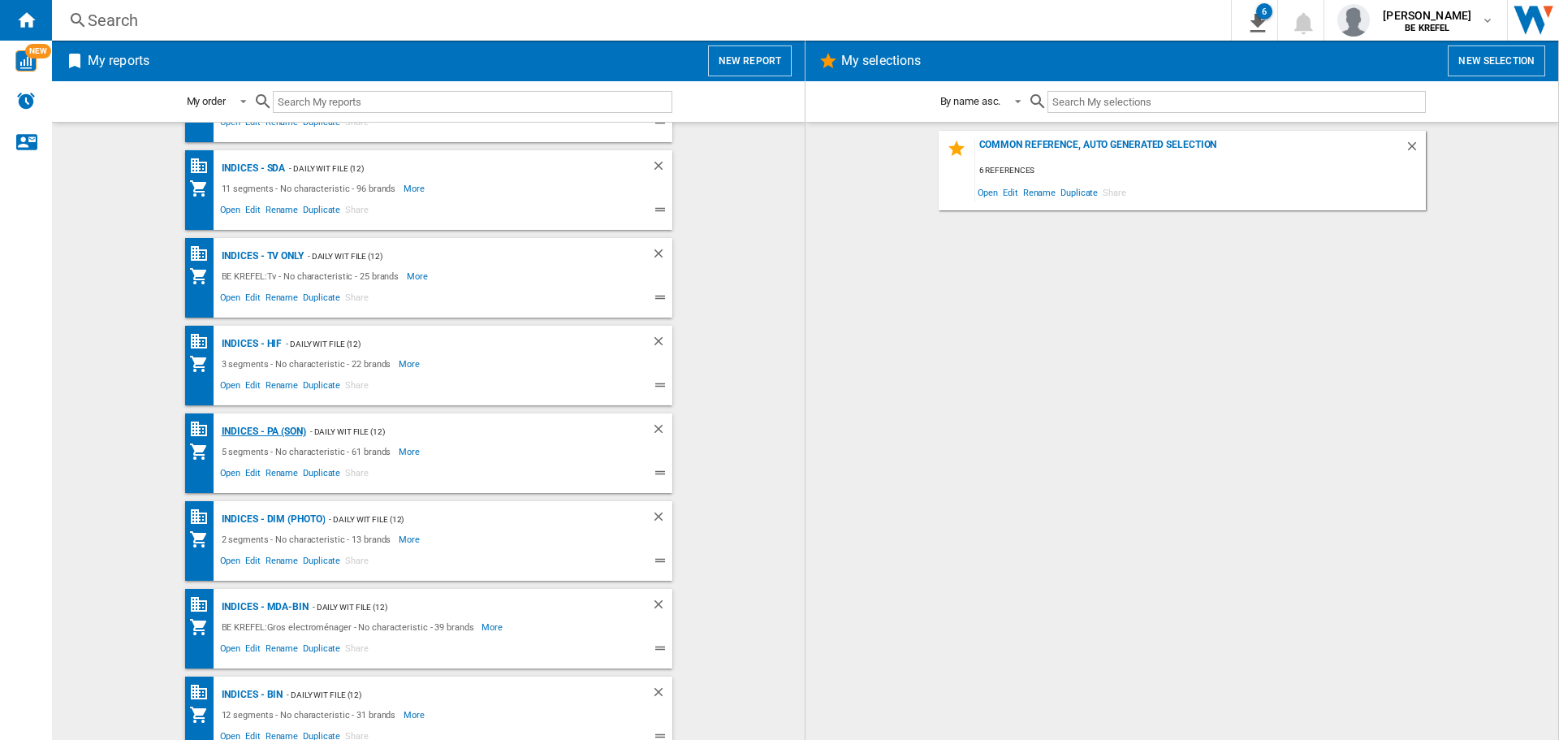
click at [282, 431] on div "Indices - PA (son)" at bounding box center [262, 432] width 89 height 20
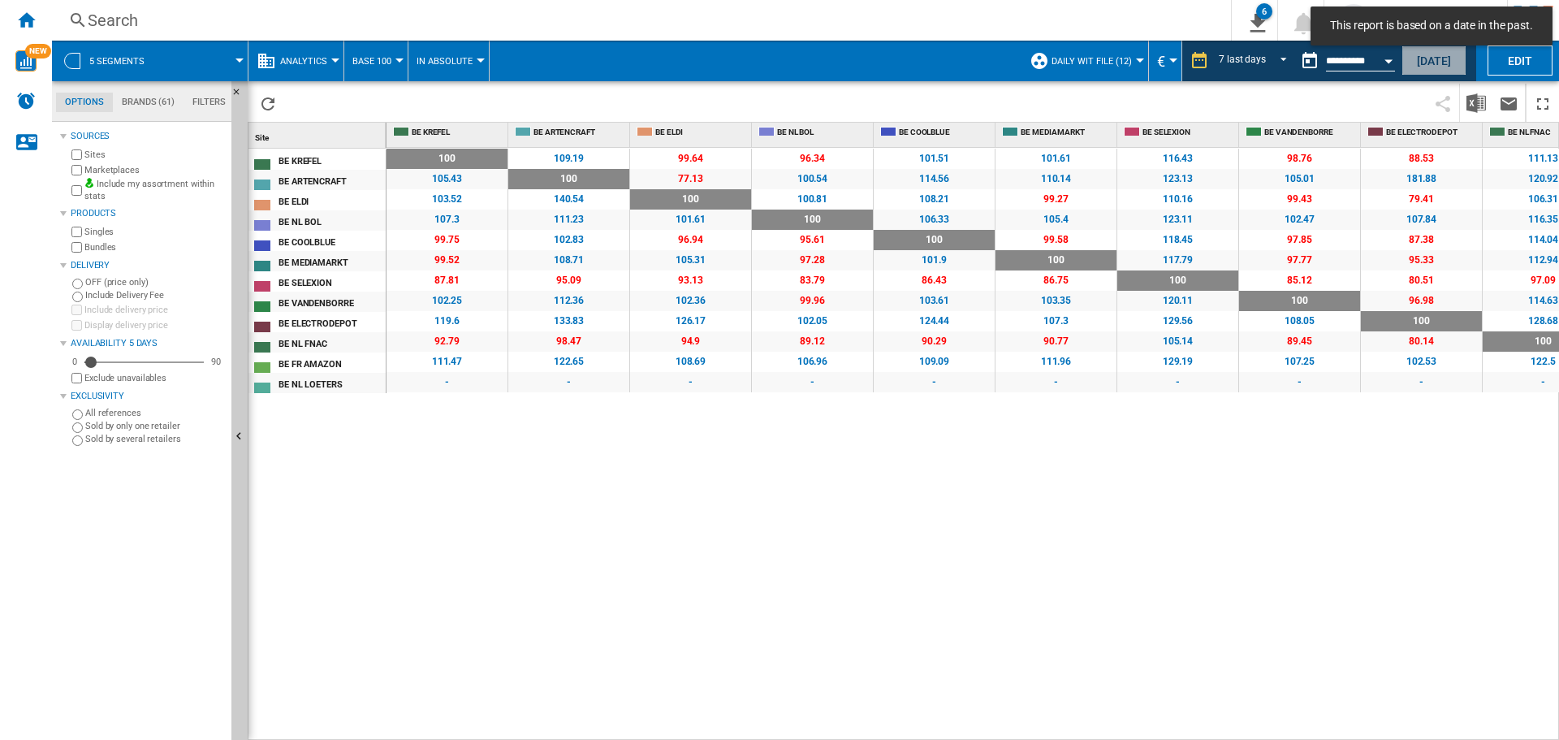
click at [1451, 69] on button "[DATE]" at bounding box center [1434, 60] width 65 height 30
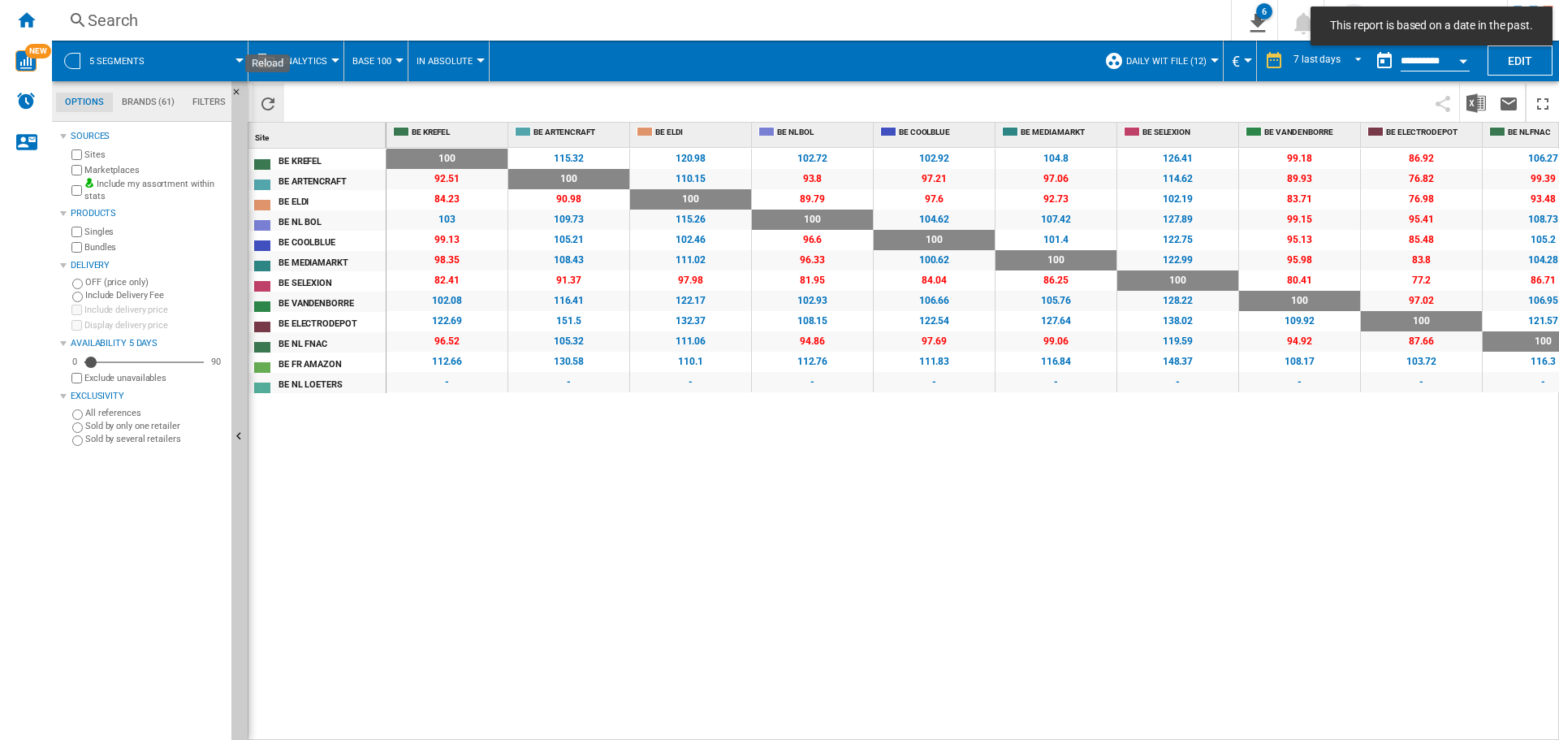
click at [265, 106] on ng-md-icon "Reload" at bounding box center [267, 103] width 19 height 19
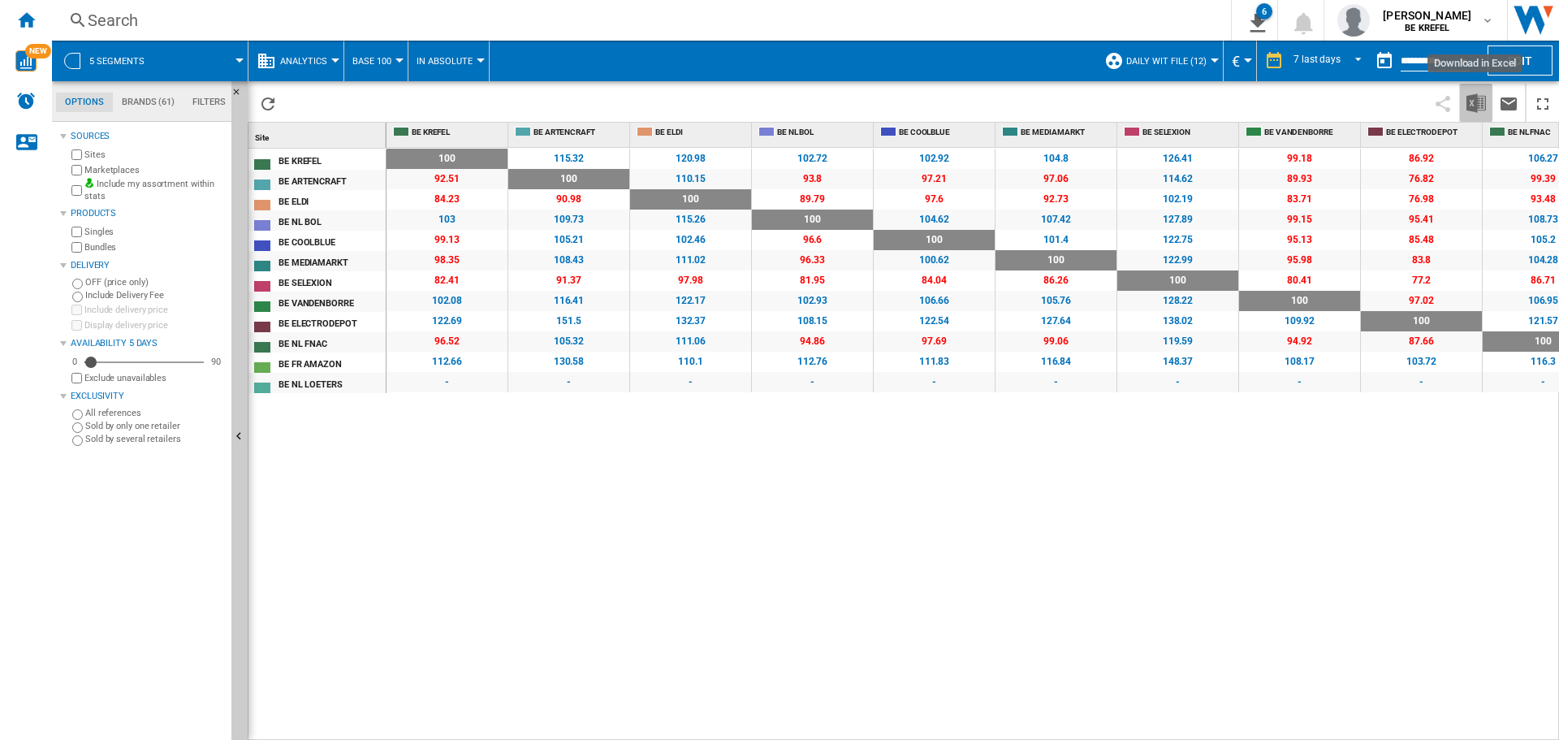
click at [1474, 105] on img "Download in Excel" at bounding box center [1476, 102] width 19 height 19
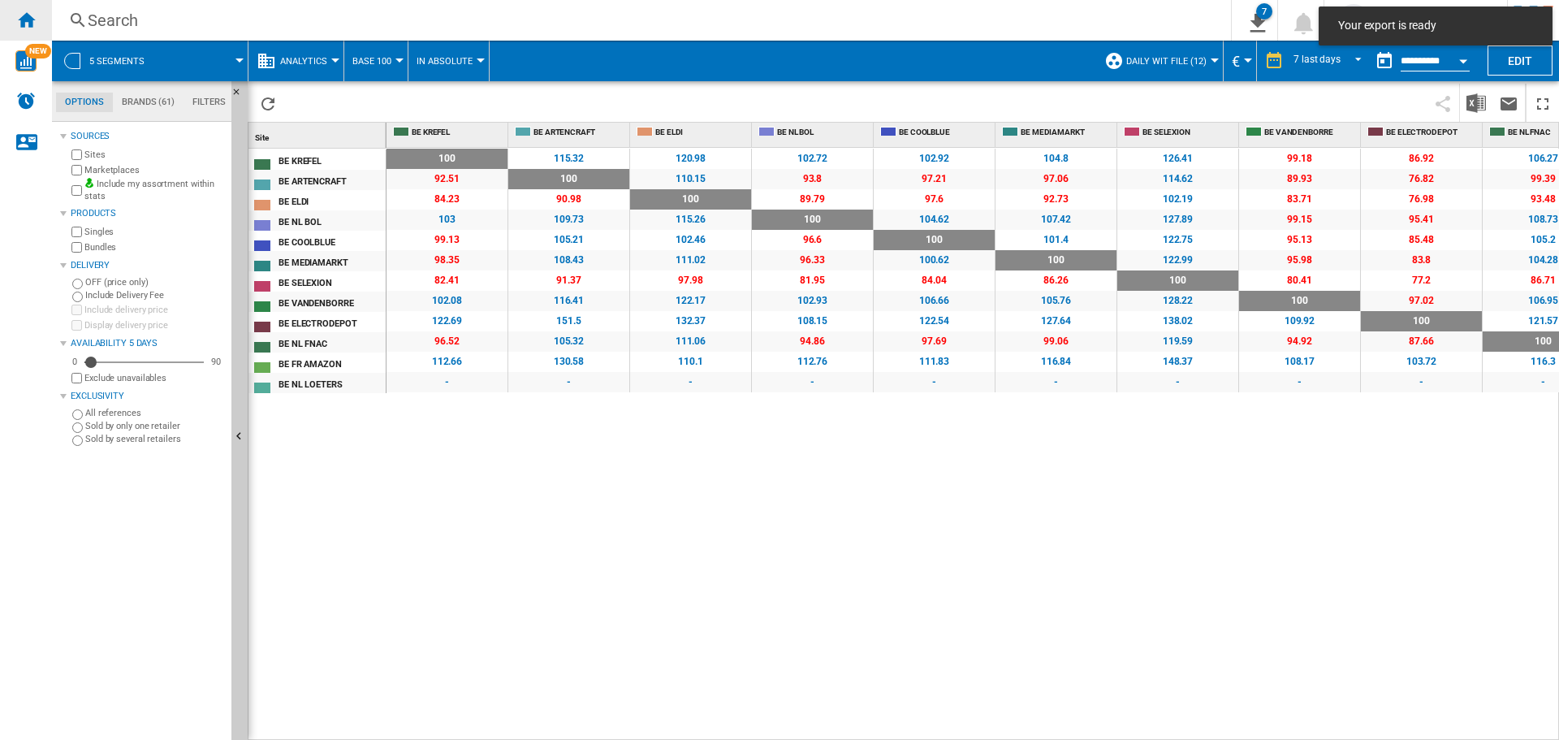
click at [33, 19] on ng-md-icon "Home" at bounding box center [25, 19] width 19 height 19
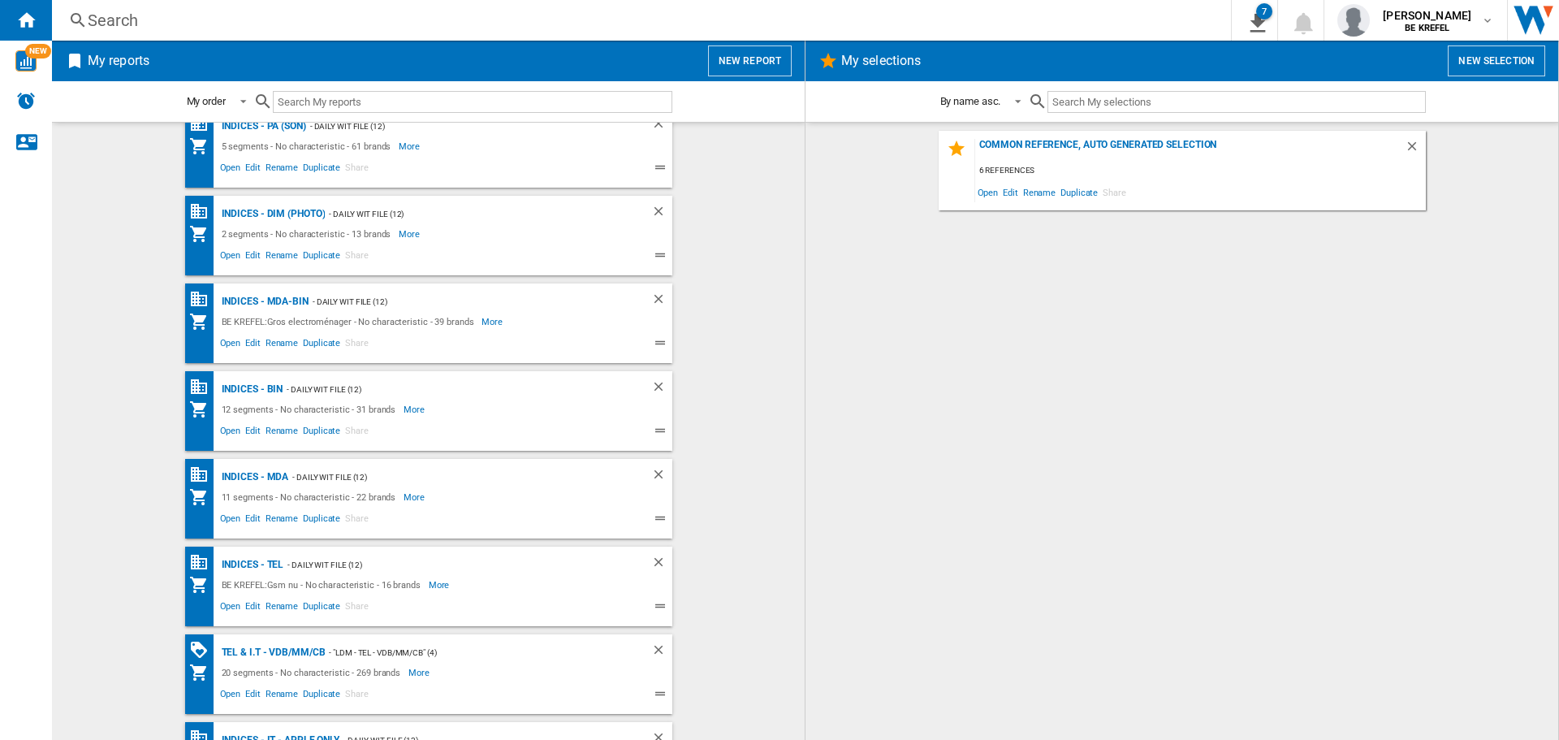
scroll to position [468, 0]
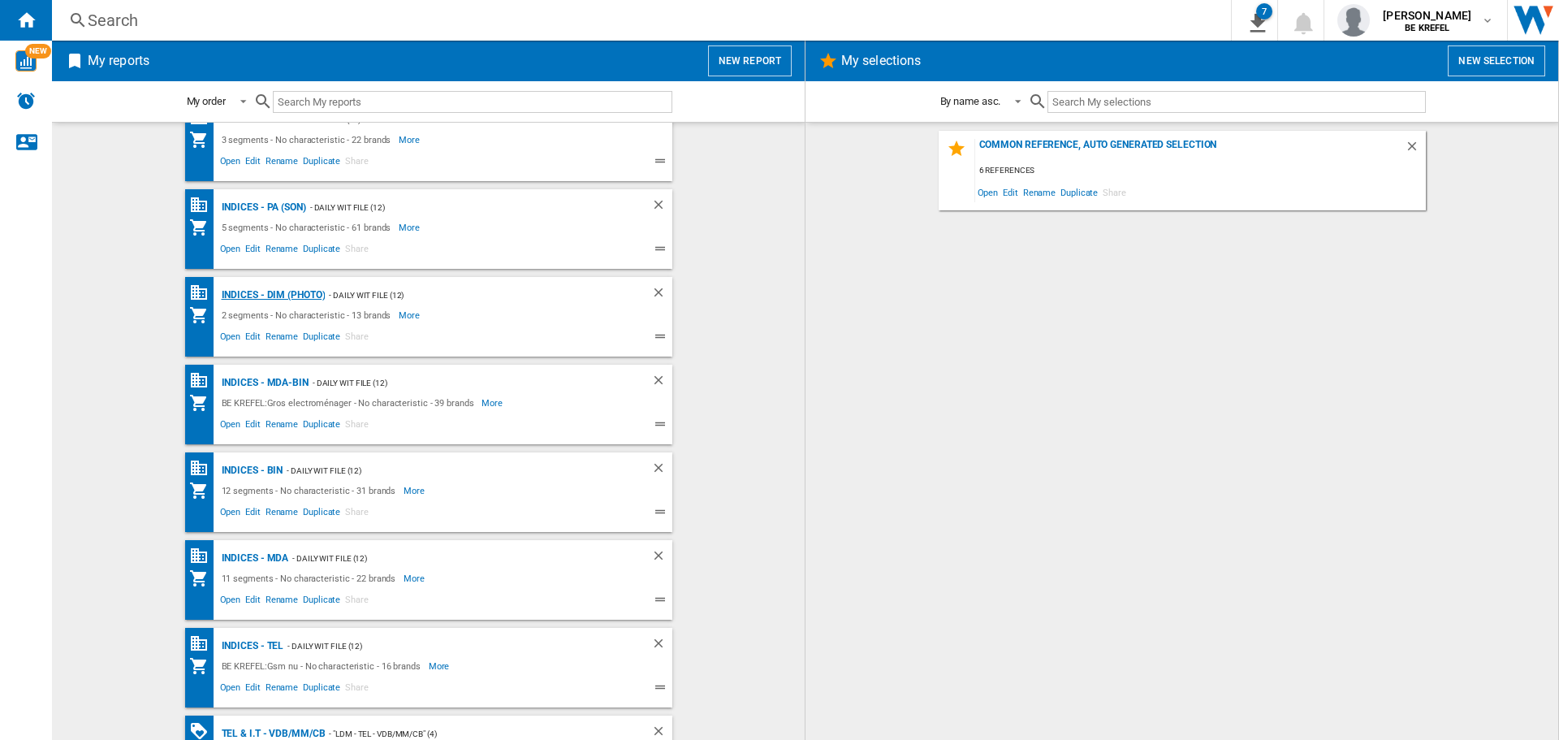
click at [283, 290] on div "Indices - DIM (photo)" at bounding box center [272, 295] width 108 height 20
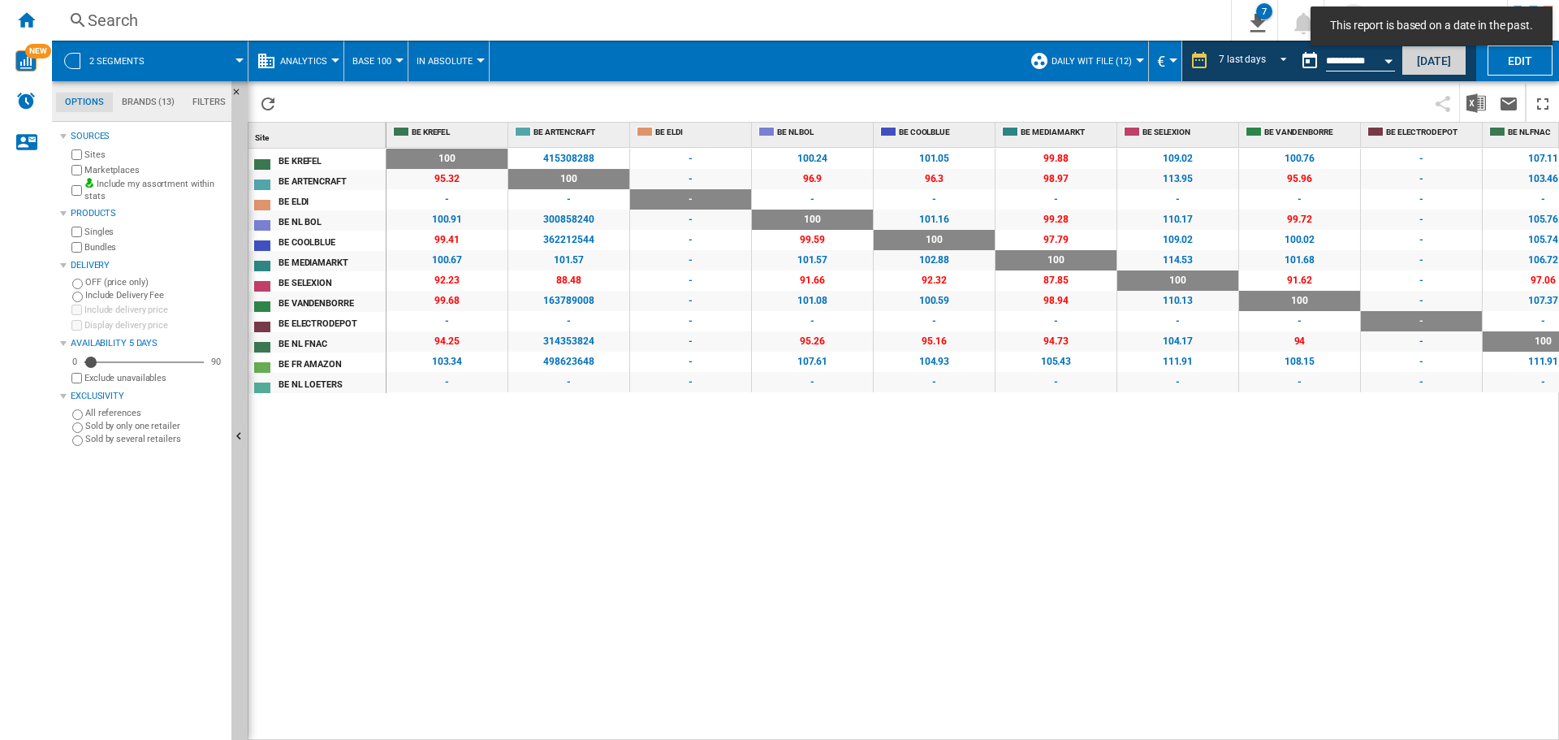
click at [1433, 65] on button "[DATE]" at bounding box center [1434, 60] width 65 height 30
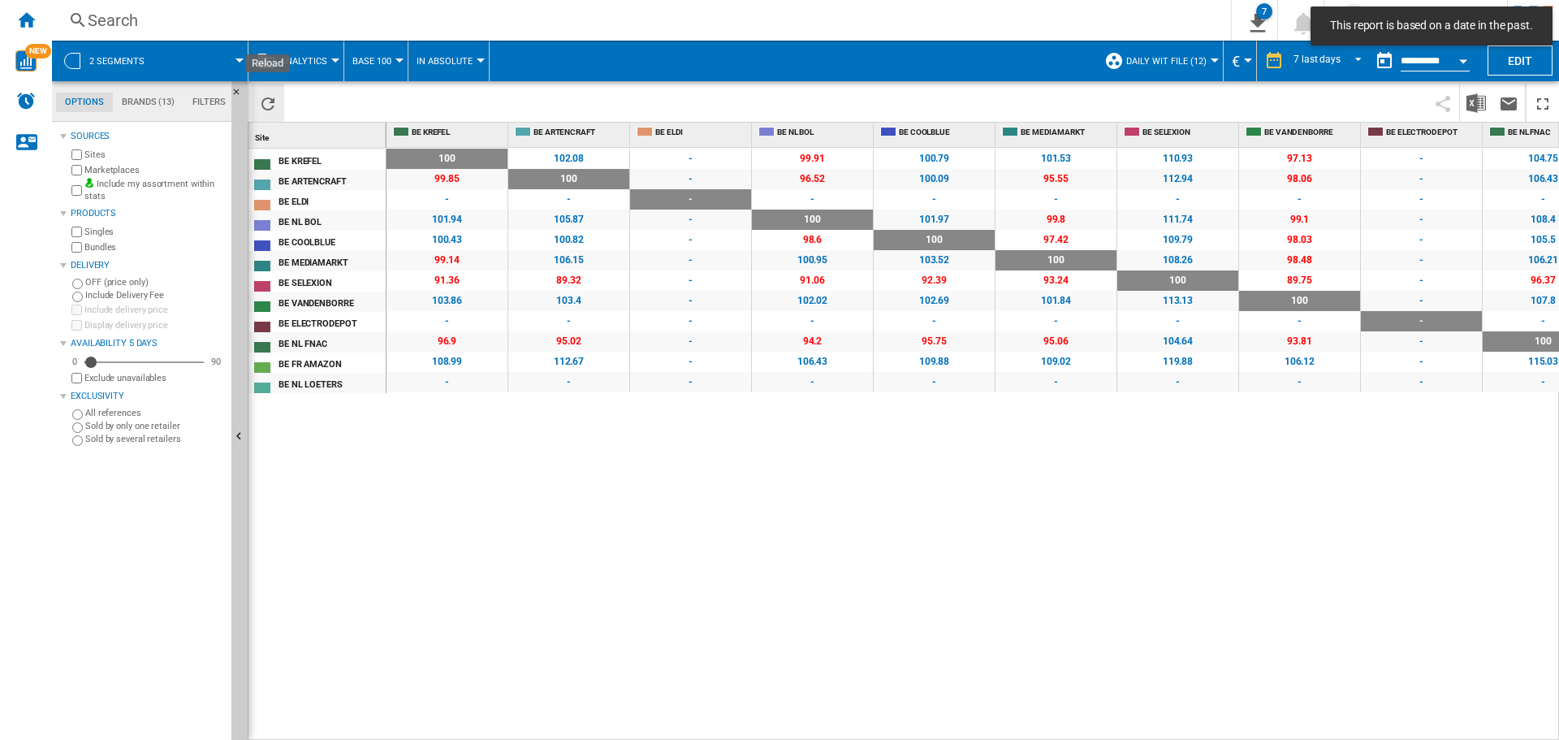
click at [264, 104] on ng-md-icon "Reload" at bounding box center [267, 103] width 19 height 19
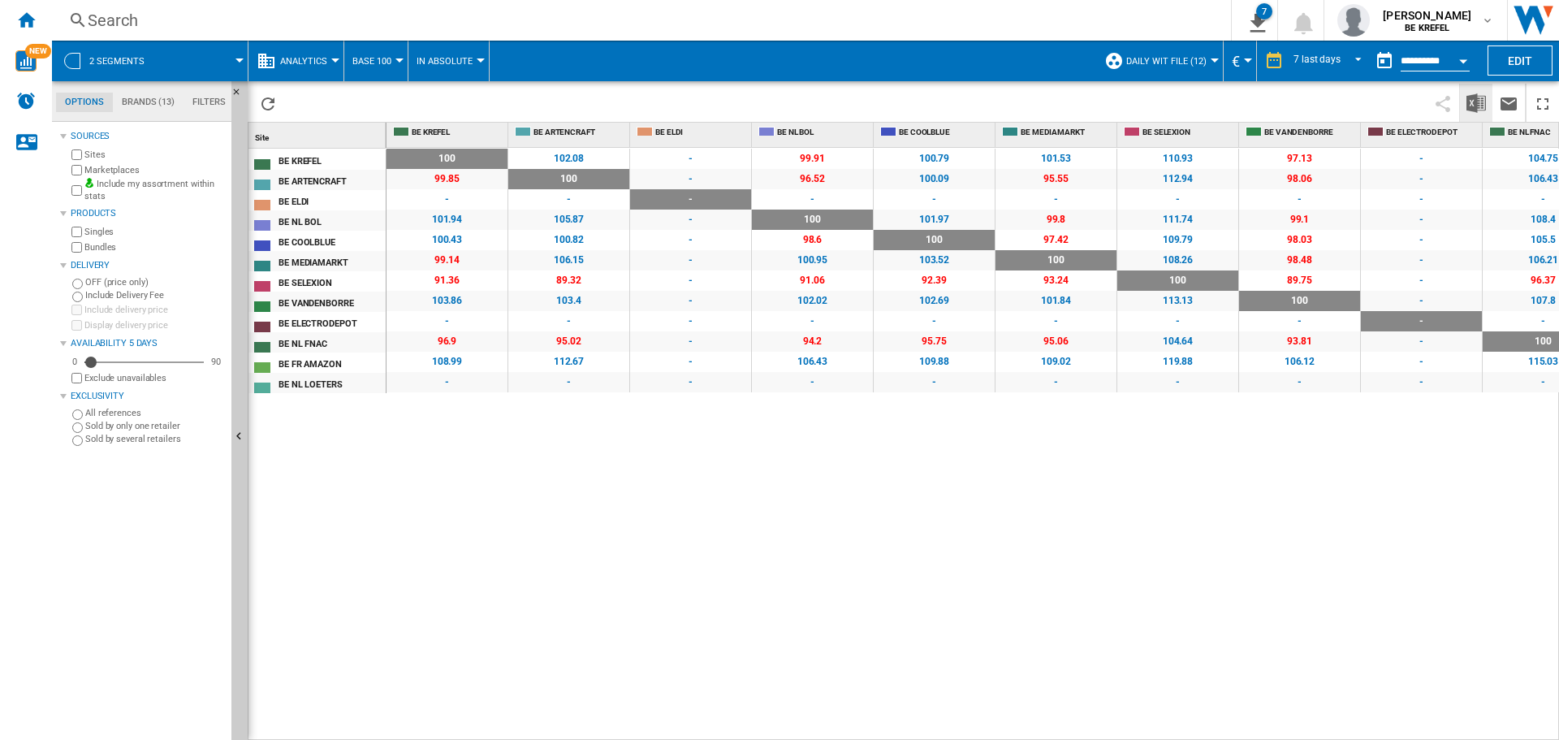
click at [1477, 101] on img "Download in Excel" at bounding box center [1476, 102] width 19 height 19
click at [22, 14] on ng-md-icon "Home" at bounding box center [25, 19] width 19 height 19
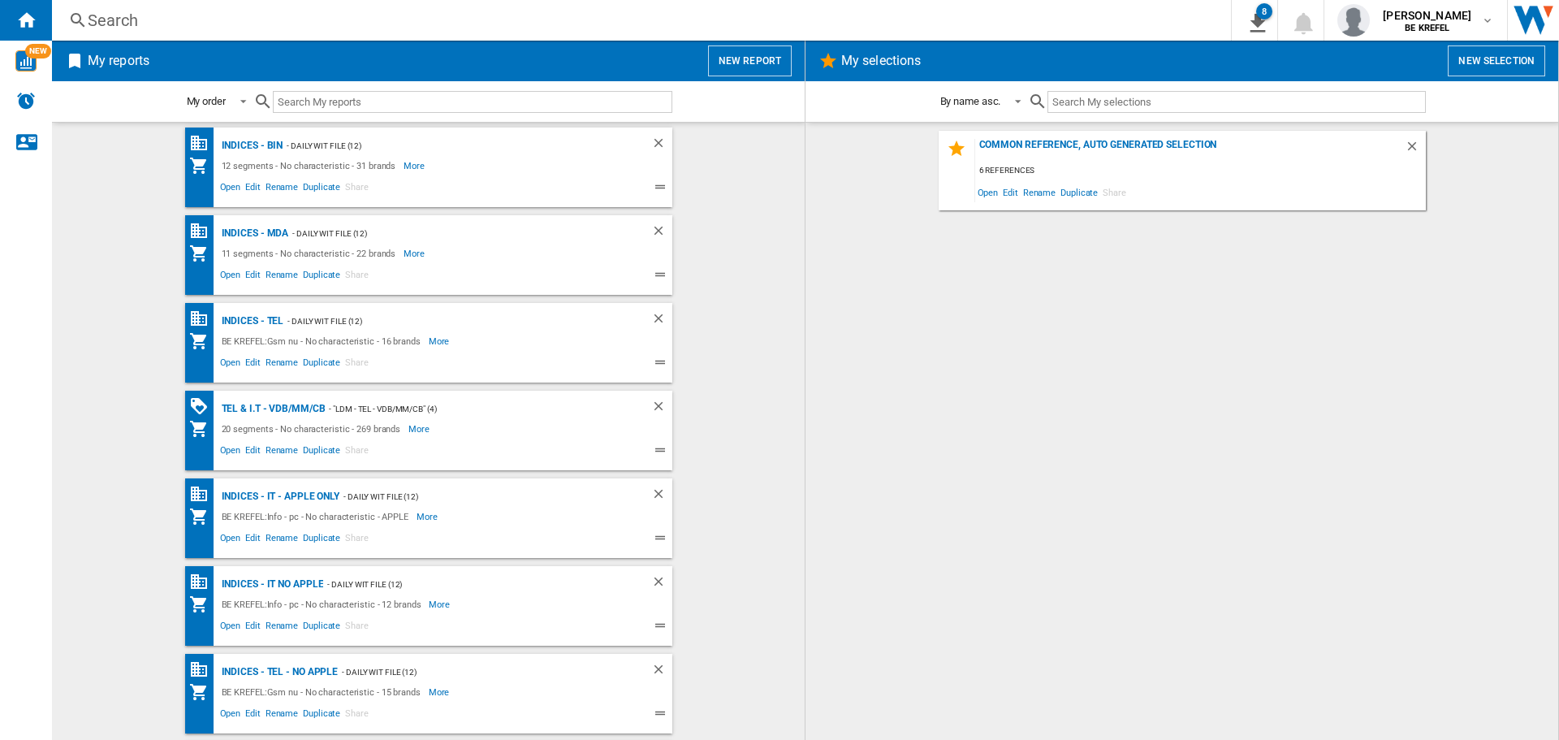
scroll to position [874, 0]
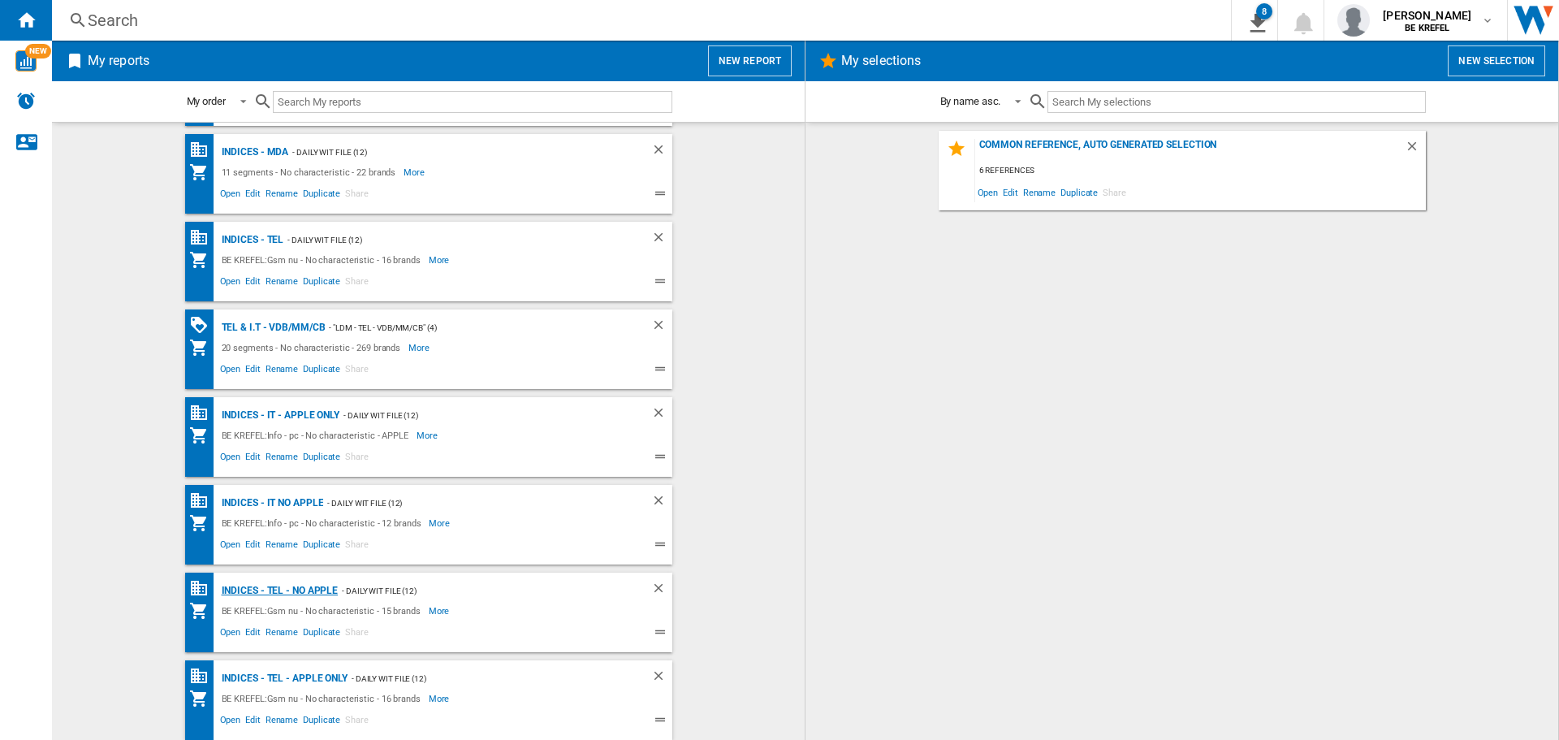
click at [297, 592] on div "Indices - TEL - NO APPLE" at bounding box center [278, 591] width 121 height 20
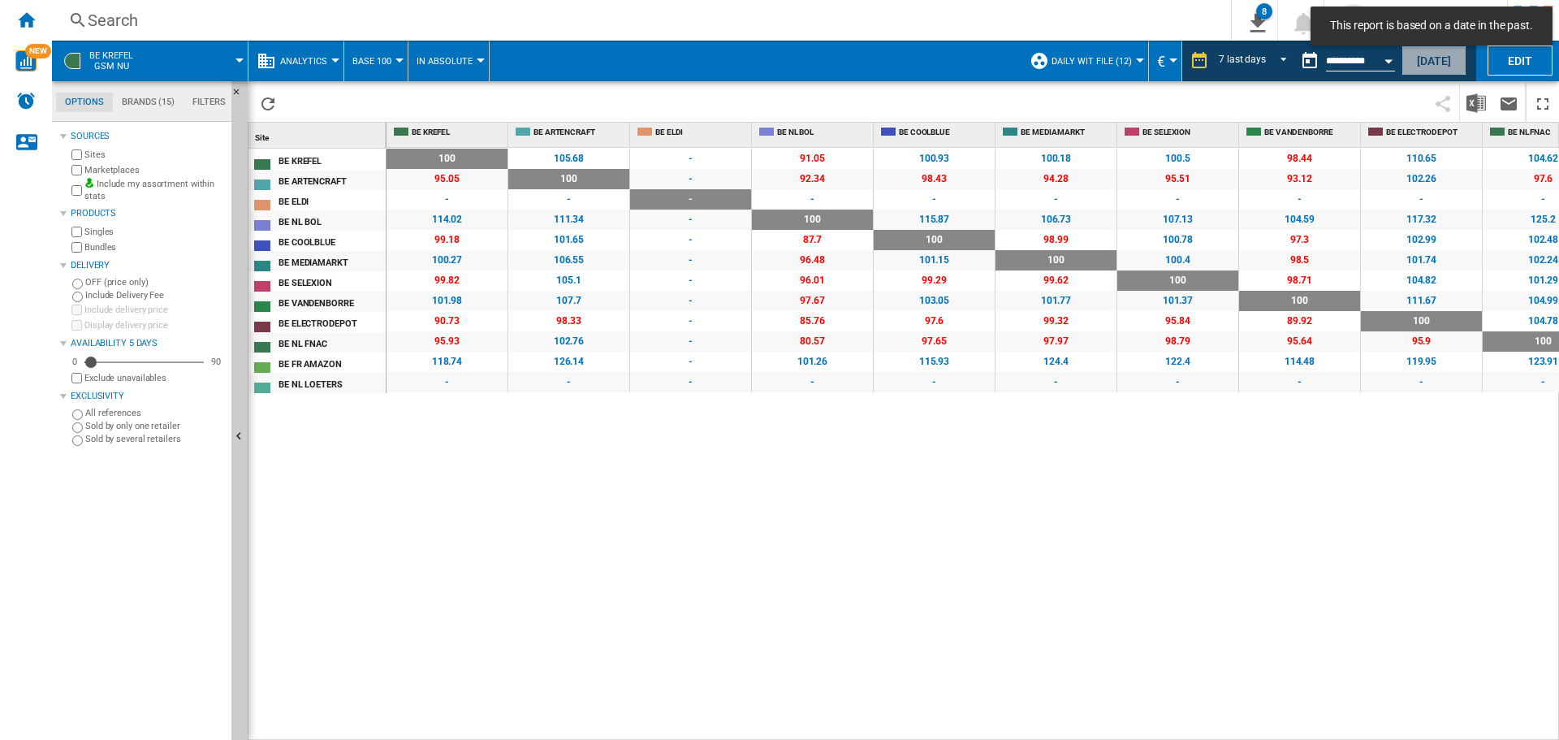
click at [1417, 66] on button "[DATE]" at bounding box center [1434, 60] width 65 height 30
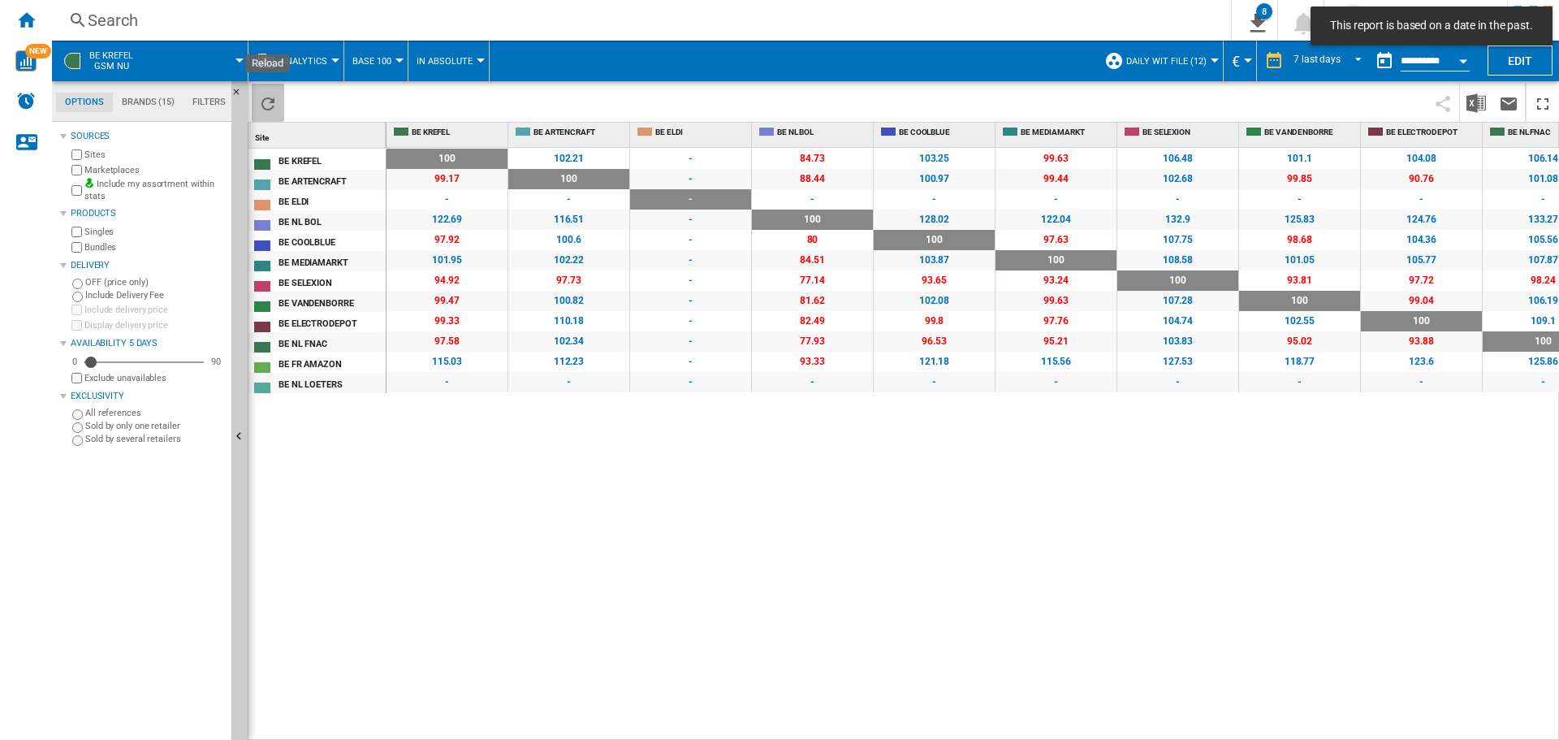
click at [273, 103] on ng-md-icon "Reload" at bounding box center [267, 103] width 19 height 19
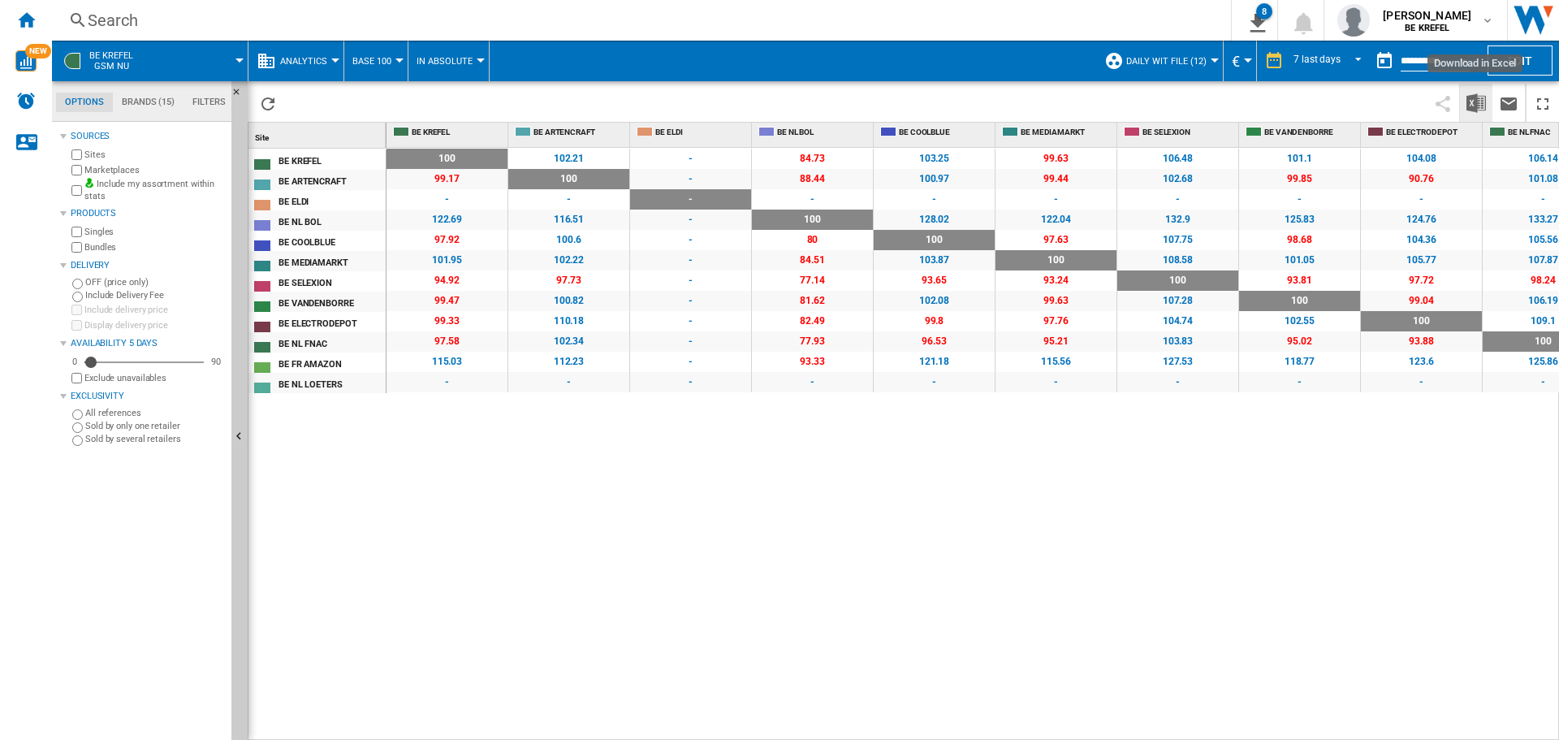
click at [1484, 103] on img "Download in Excel" at bounding box center [1476, 102] width 19 height 19
click at [480, 616] on div "100 0 % 102.21 +2.21 % - - 84.73 -15.27 % 103.25 +3.25 % 99.63 -0.37 % 106.48 +…" at bounding box center [974, 444] width 1174 height 593
click at [26, 19] on ng-md-icon "Home" at bounding box center [25, 19] width 19 height 19
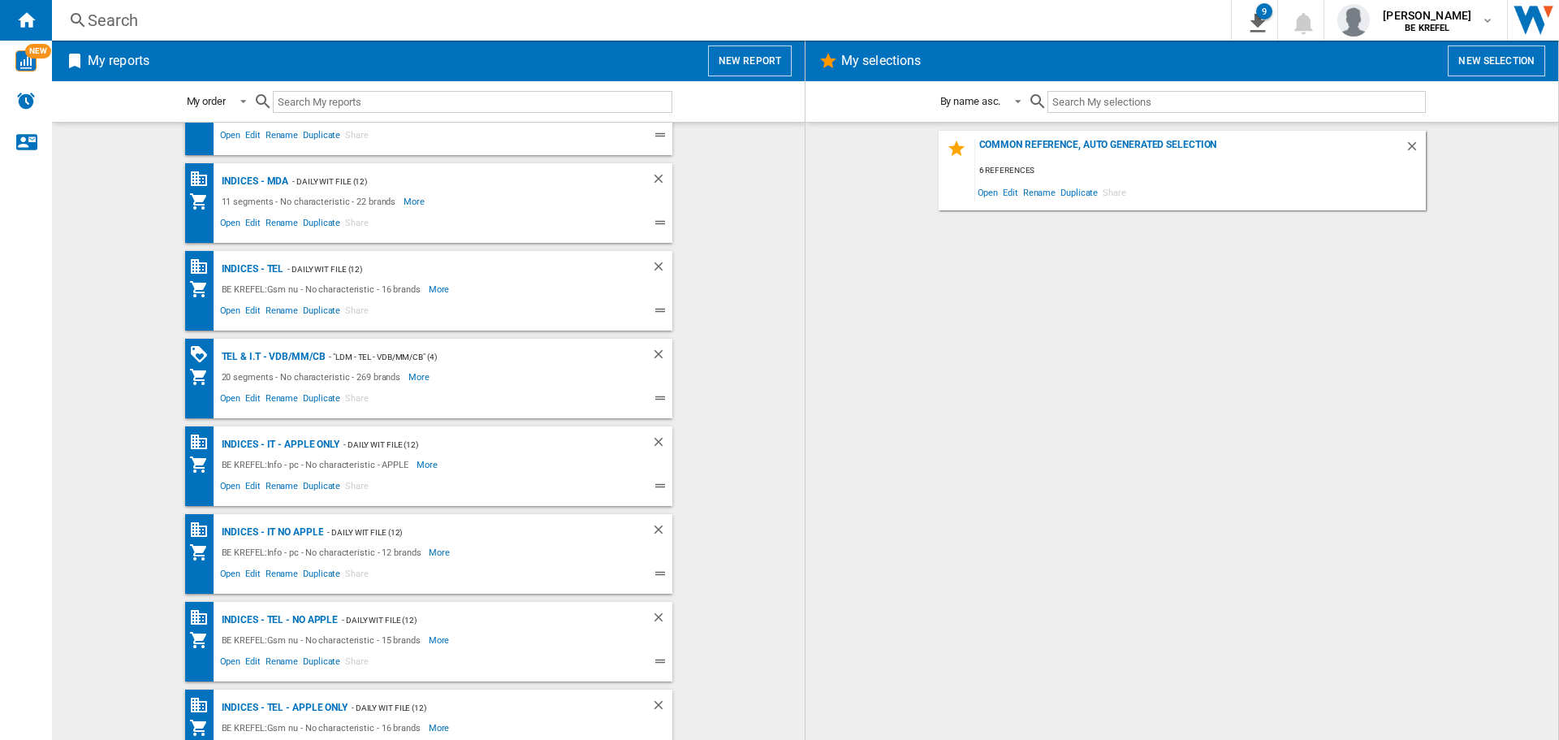
scroll to position [874, 0]
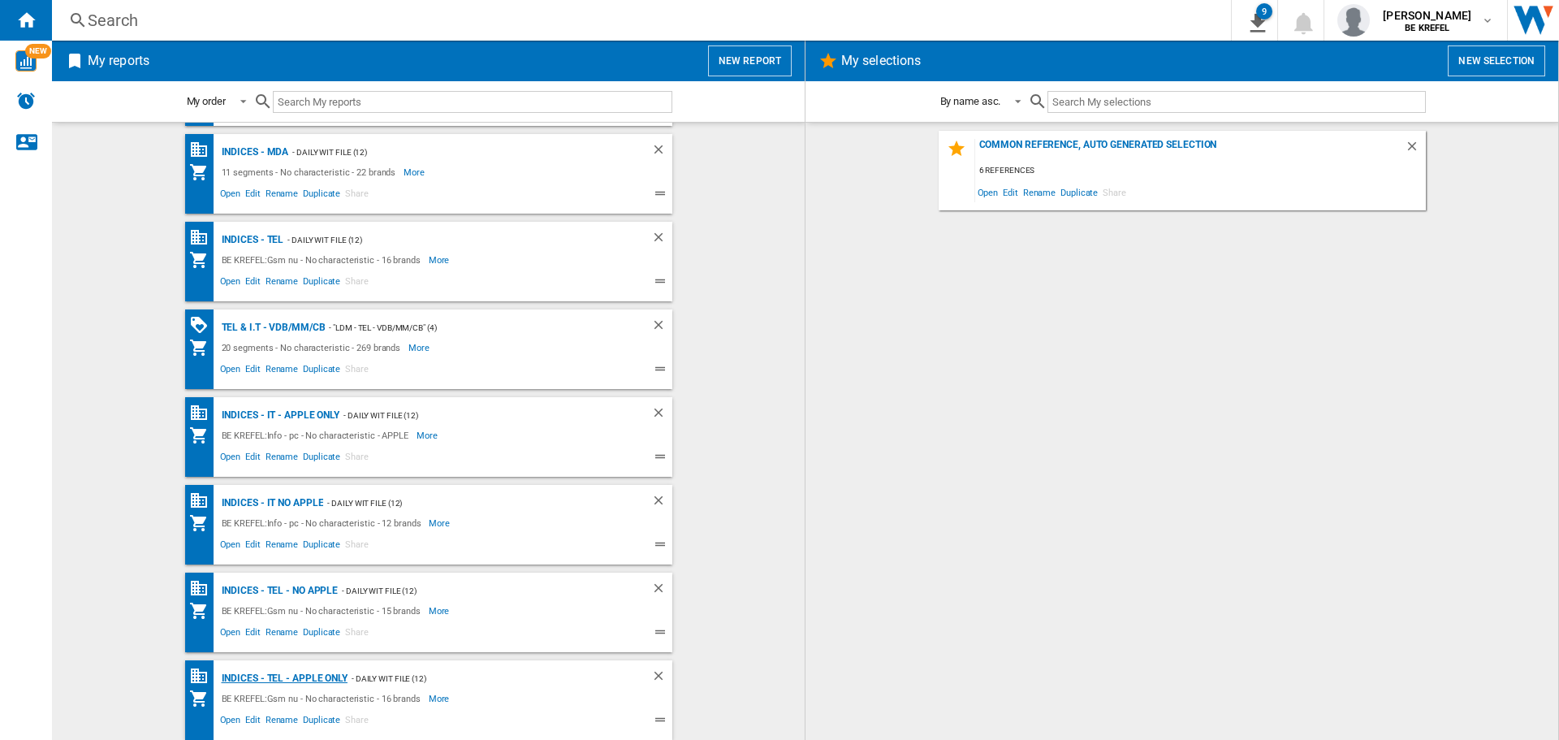
click at [292, 678] on div "Indices - TEL - APPLE ONLY" at bounding box center [283, 678] width 130 height 20
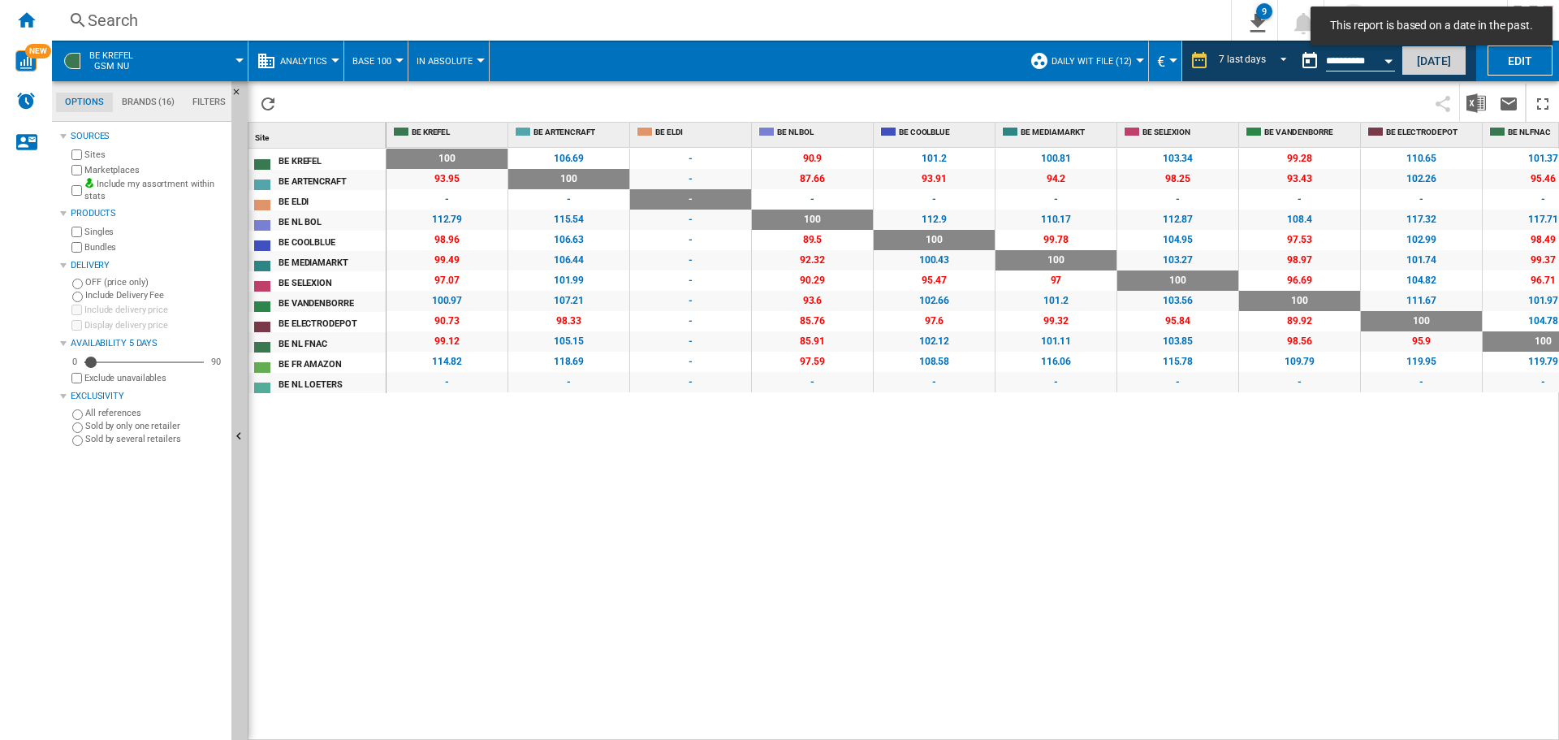
click at [1437, 61] on button "[DATE]" at bounding box center [1434, 60] width 65 height 30
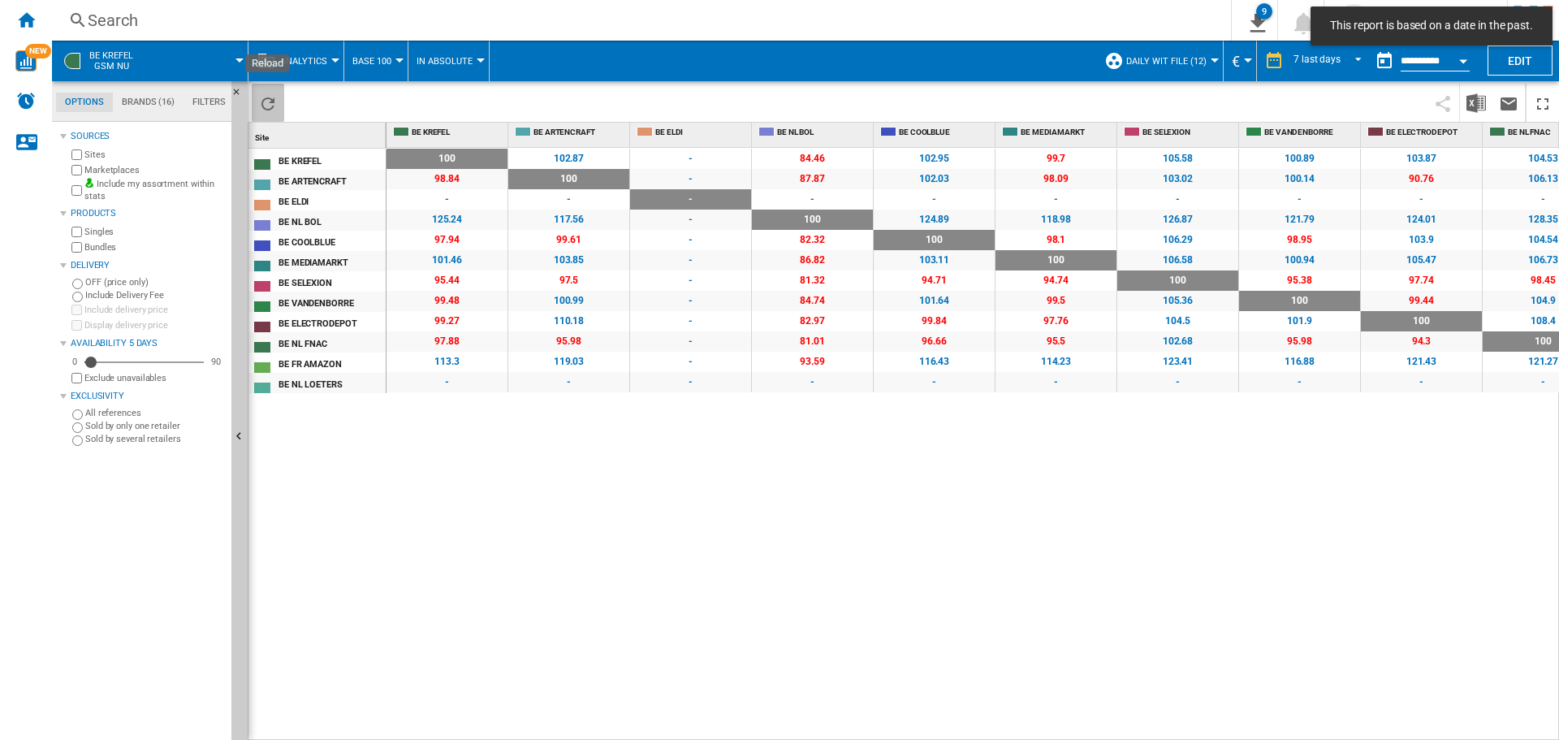
click at [268, 106] on ng-md-icon "Reload" at bounding box center [267, 103] width 19 height 19
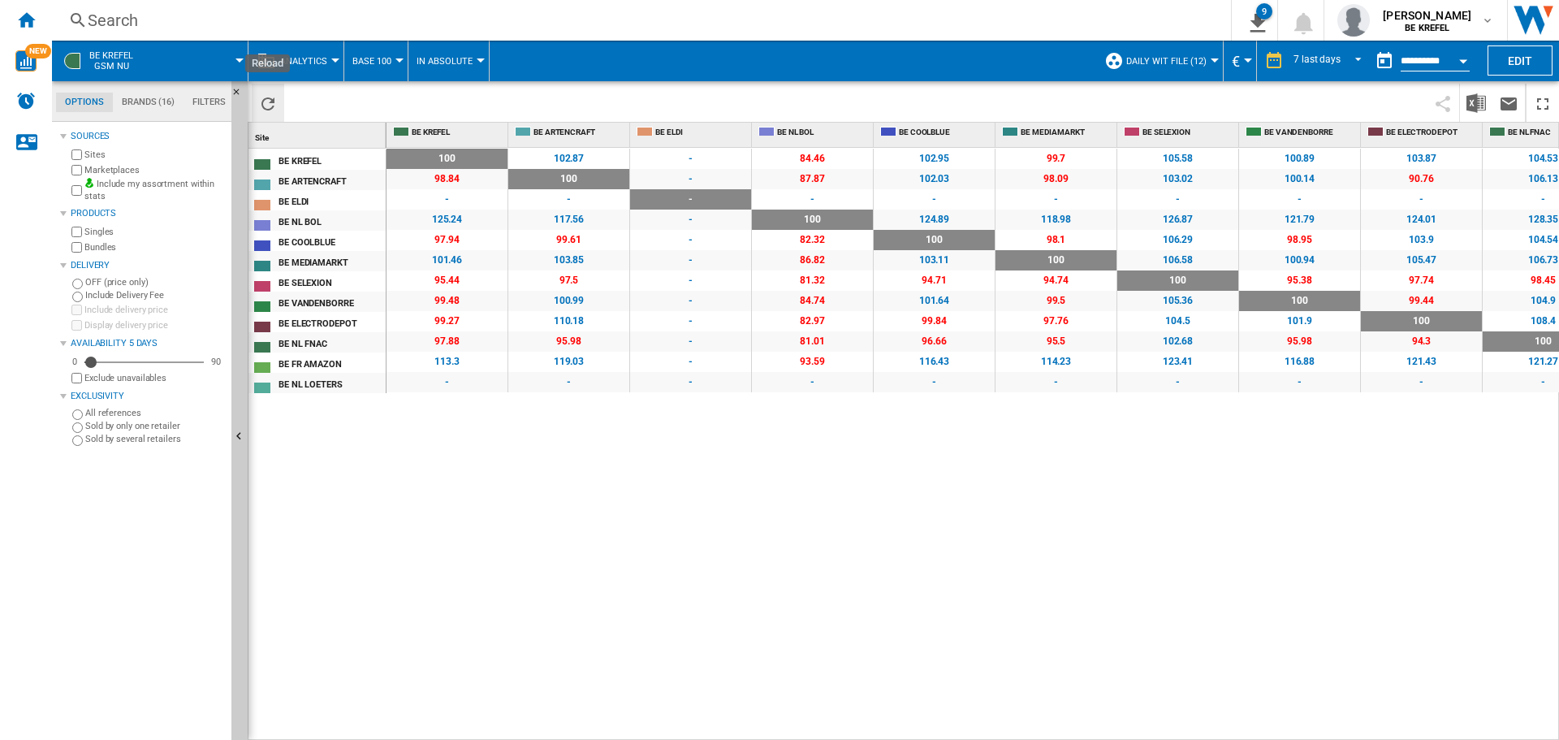
click at [268, 104] on ng-md-icon "Reload" at bounding box center [267, 103] width 19 height 19
click at [1476, 100] on img "Download in Excel" at bounding box center [1476, 102] width 19 height 19
click at [634, 573] on div "100 0 % 102.87 +2.87 % - - 84.46 -15.54 % 102.95 +2.95 % 99.7 -0.3 % 105.58 +5.…" at bounding box center [974, 444] width 1174 height 593
click at [24, 19] on ng-md-icon "Home" at bounding box center [25, 19] width 19 height 19
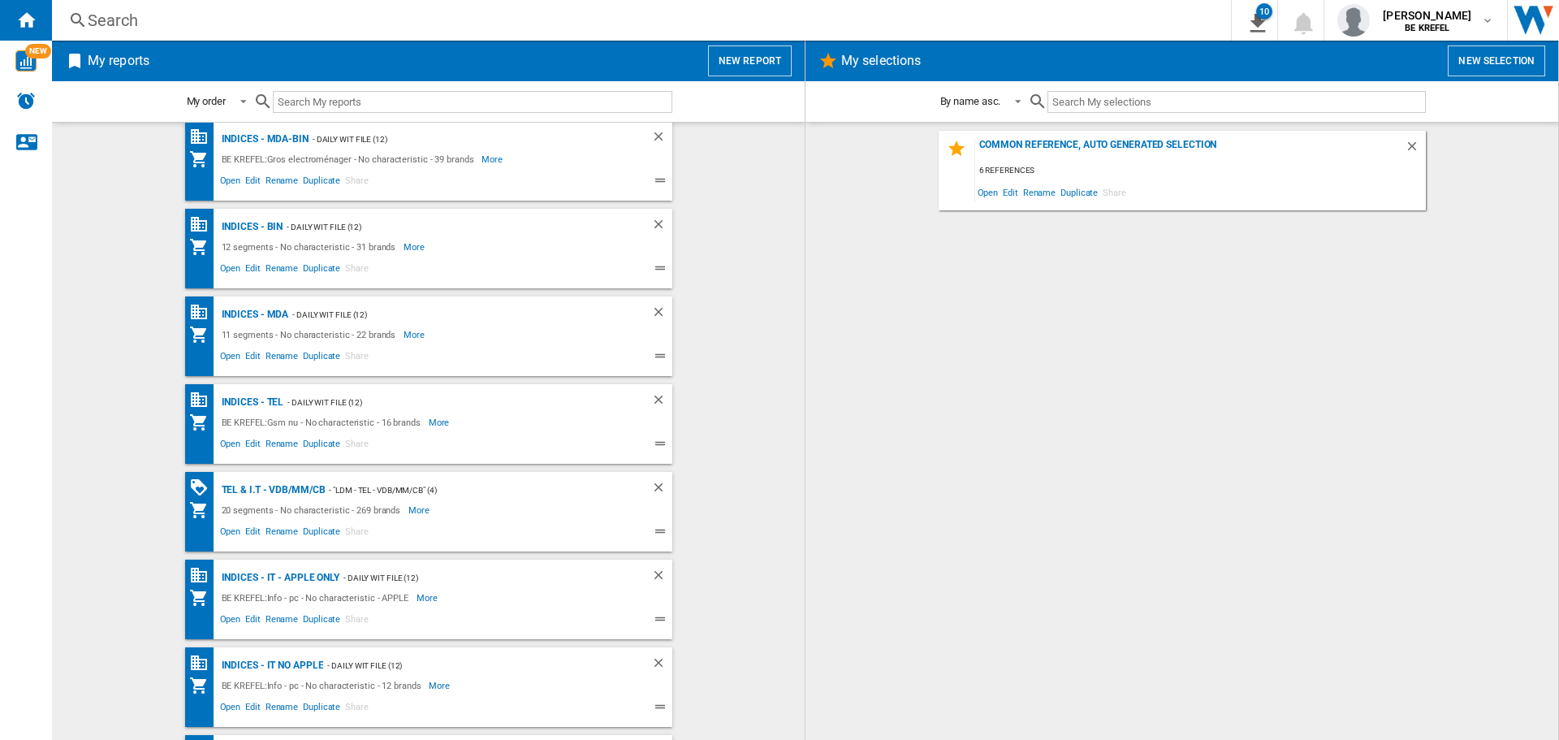
scroll to position [630, 0]
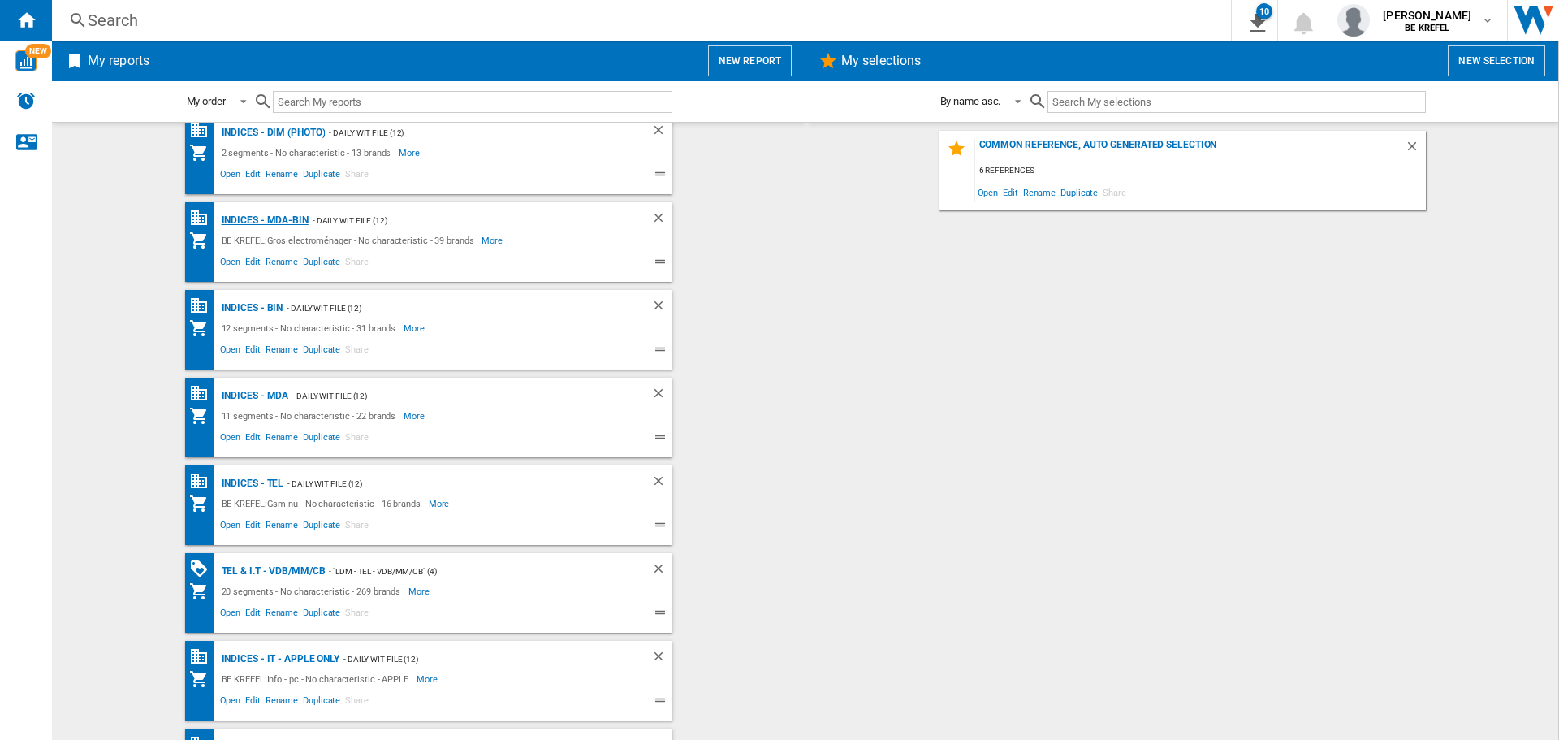
click at [266, 224] on div "Indices - MDA-BIN" at bounding box center [263, 220] width 91 height 20
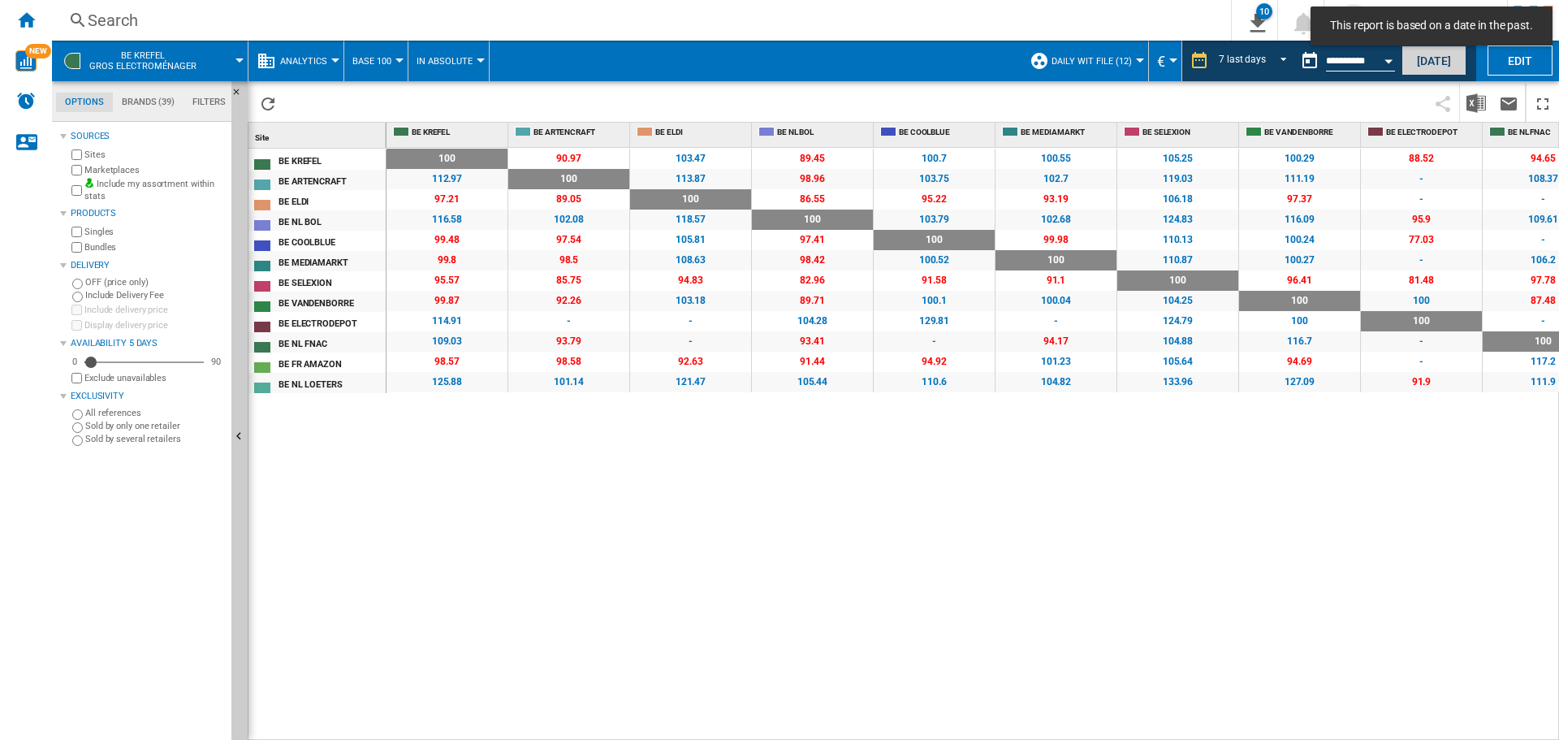
click at [1426, 71] on button "[DATE]" at bounding box center [1434, 60] width 65 height 30
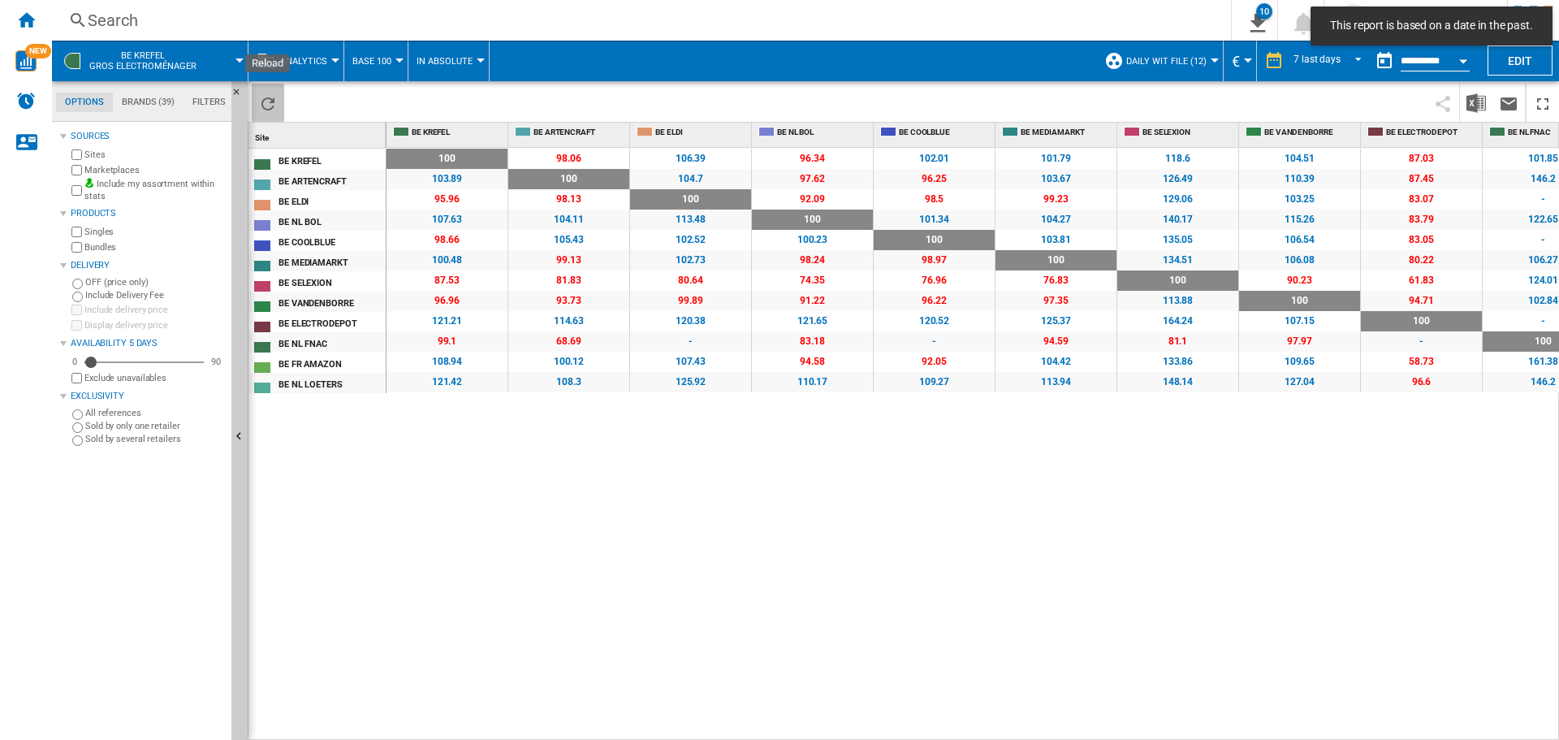
click at [265, 104] on ng-md-icon "Reload" at bounding box center [267, 103] width 19 height 19
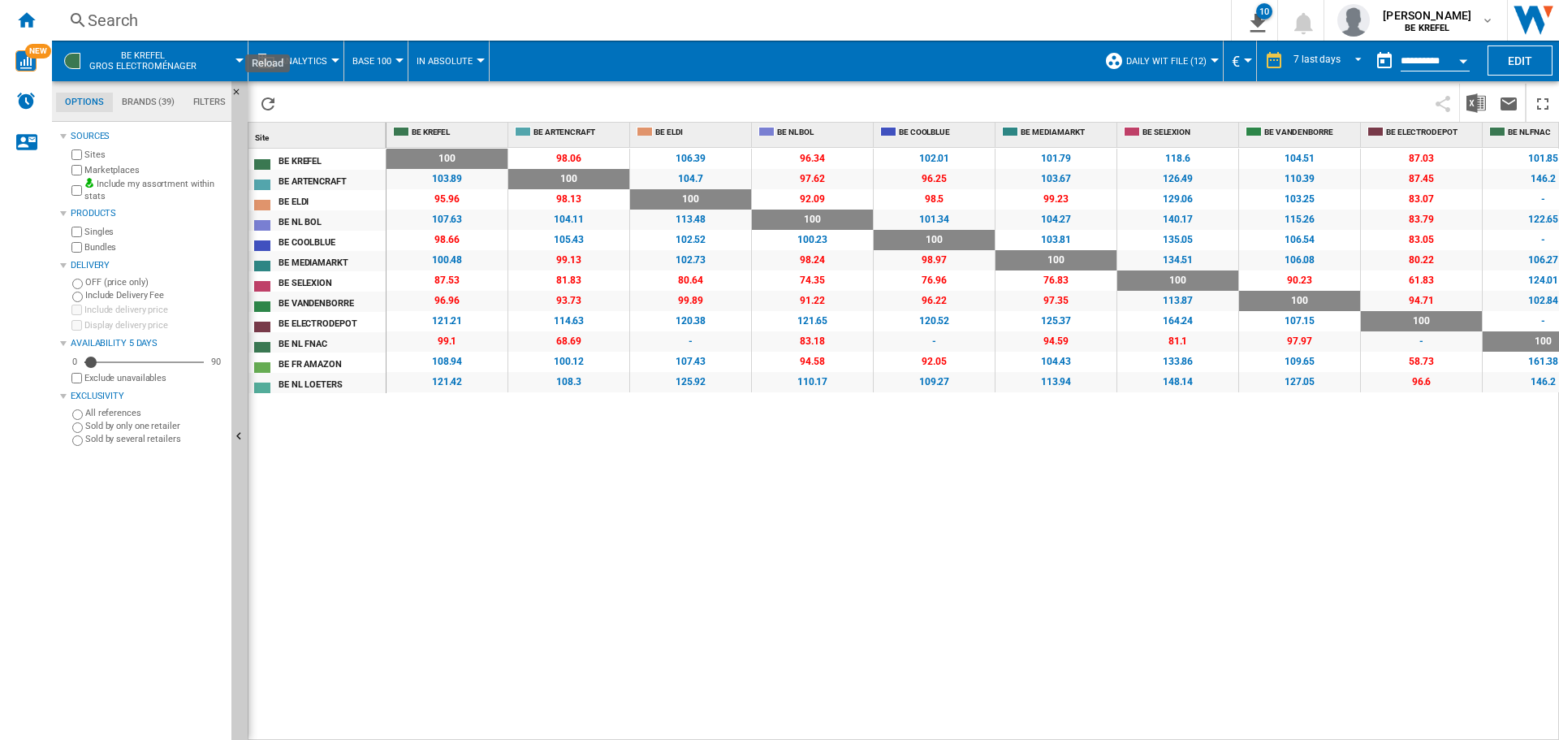
click at [265, 104] on ng-md-icon "Reload" at bounding box center [267, 103] width 19 height 19
click at [1475, 101] on img "Download in Excel" at bounding box center [1476, 102] width 19 height 19
click at [37, 16] on div "Home" at bounding box center [26, 20] width 52 height 41
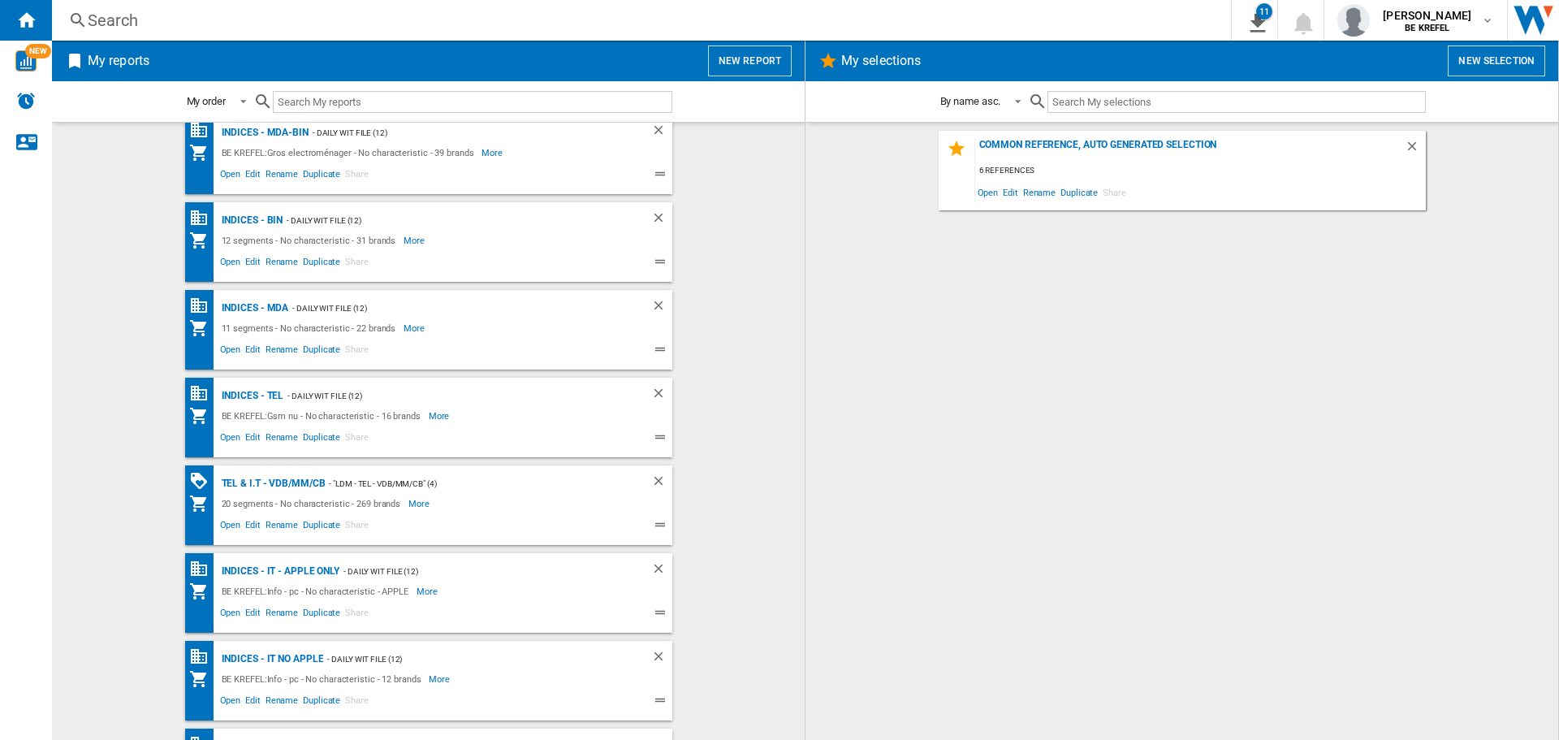
scroll to position [712, 0]
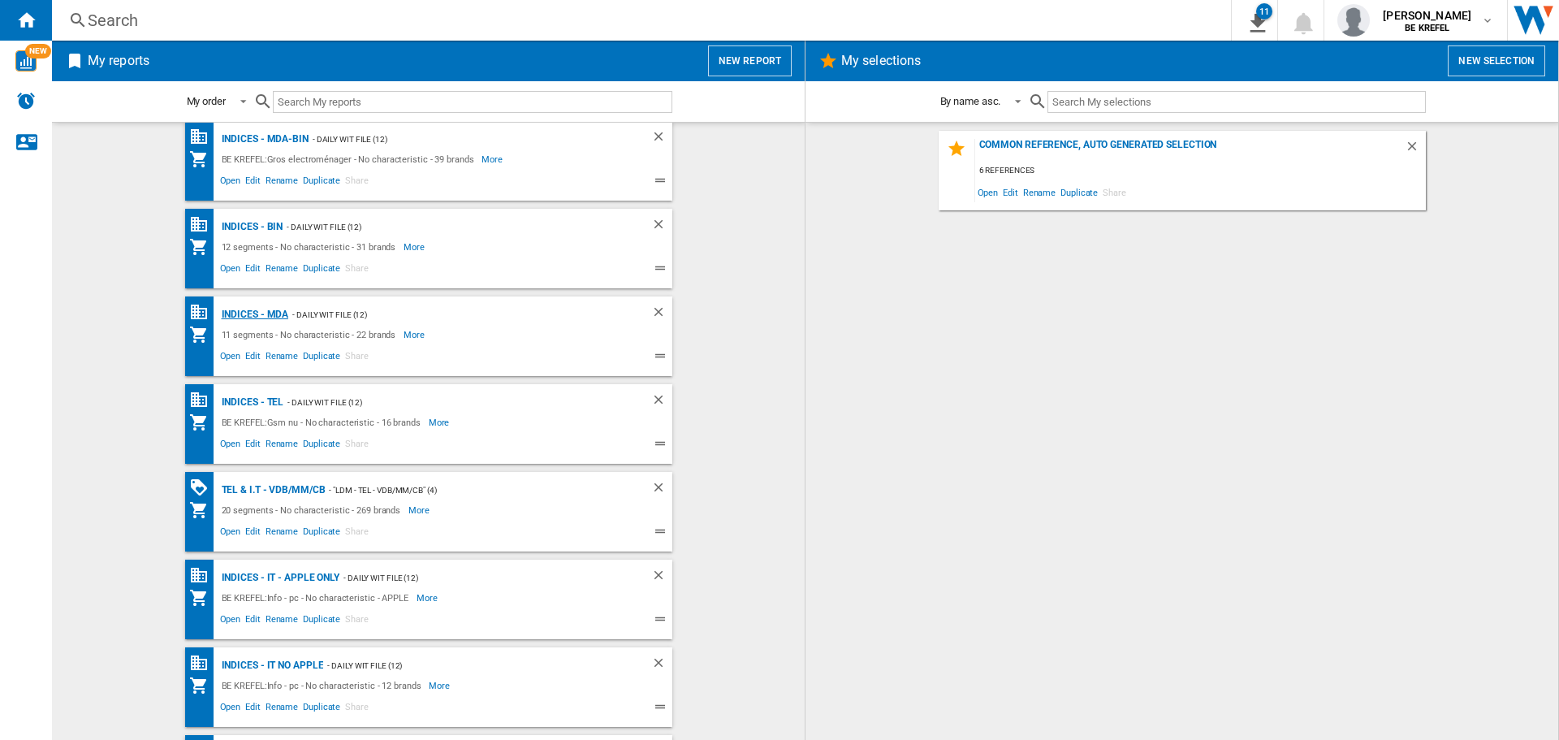
click at [237, 308] on div "Indices - MDA" at bounding box center [253, 315] width 71 height 20
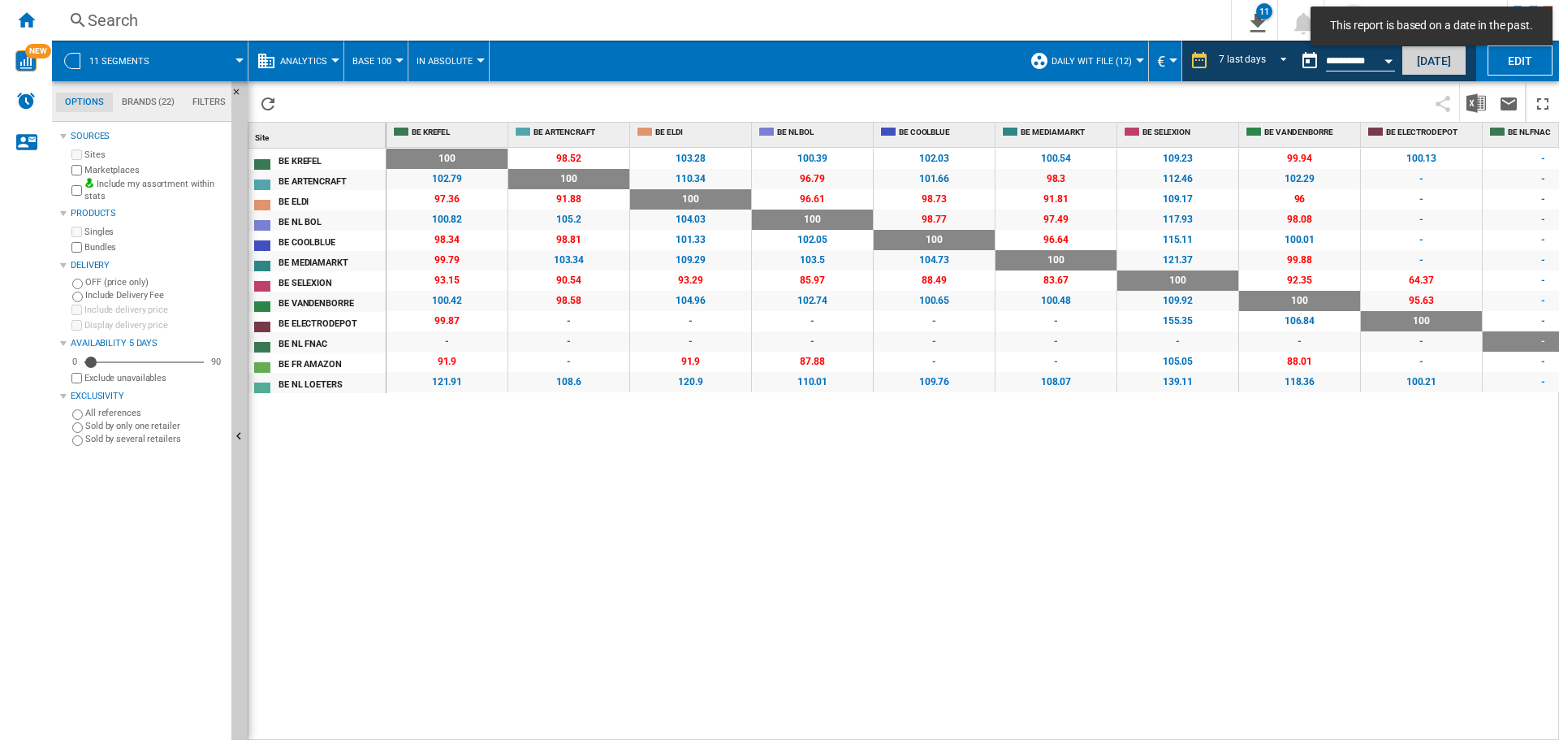
click at [1412, 66] on button "[DATE]" at bounding box center [1434, 60] width 65 height 30
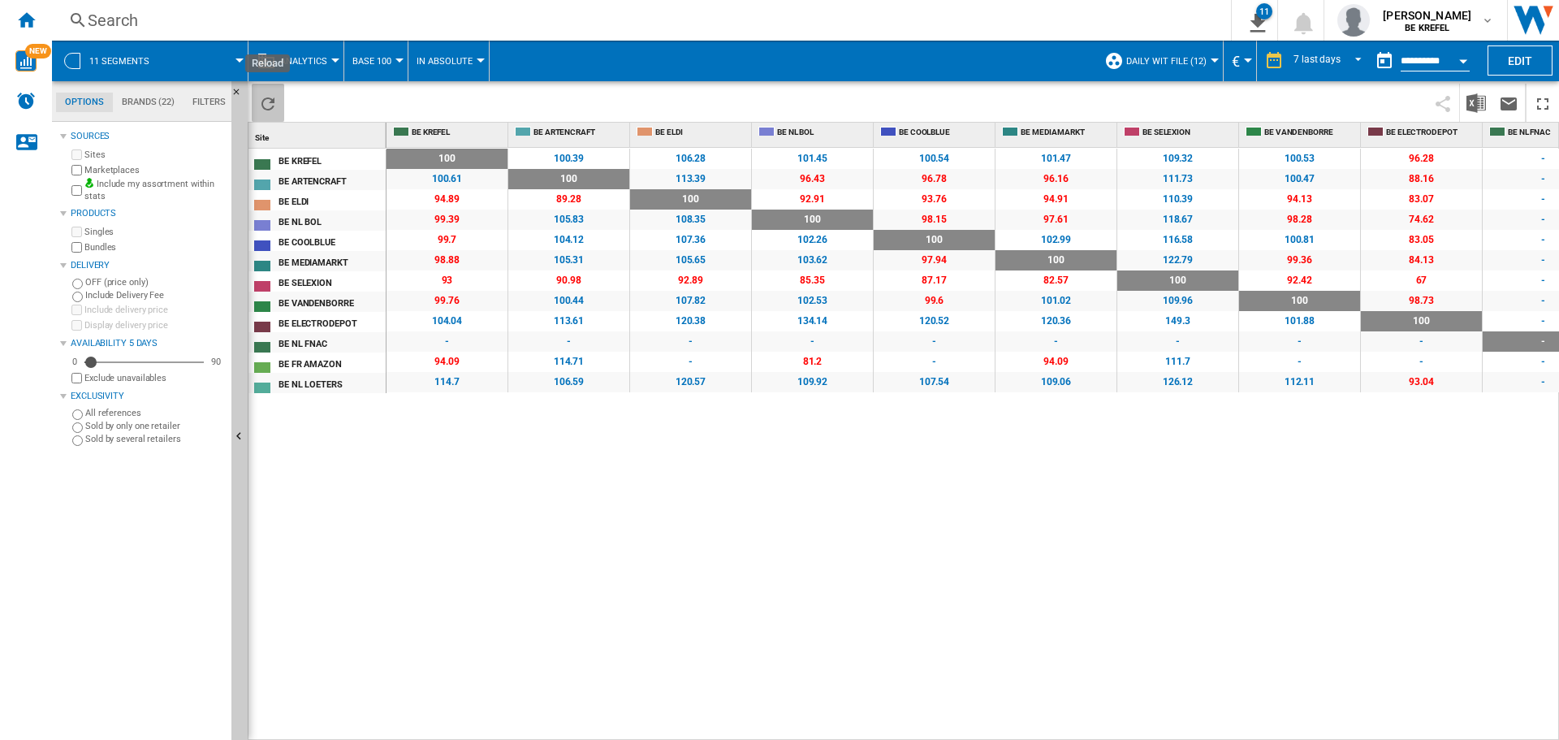
click at [267, 98] on ng-md-icon "Reload" at bounding box center [267, 103] width 19 height 19
click at [1473, 98] on img "Download in Excel" at bounding box center [1476, 102] width 19 height 19
click at [19, 18] on ng-md-icon "Home" at bounding box center [25, 19] width 19 height 19
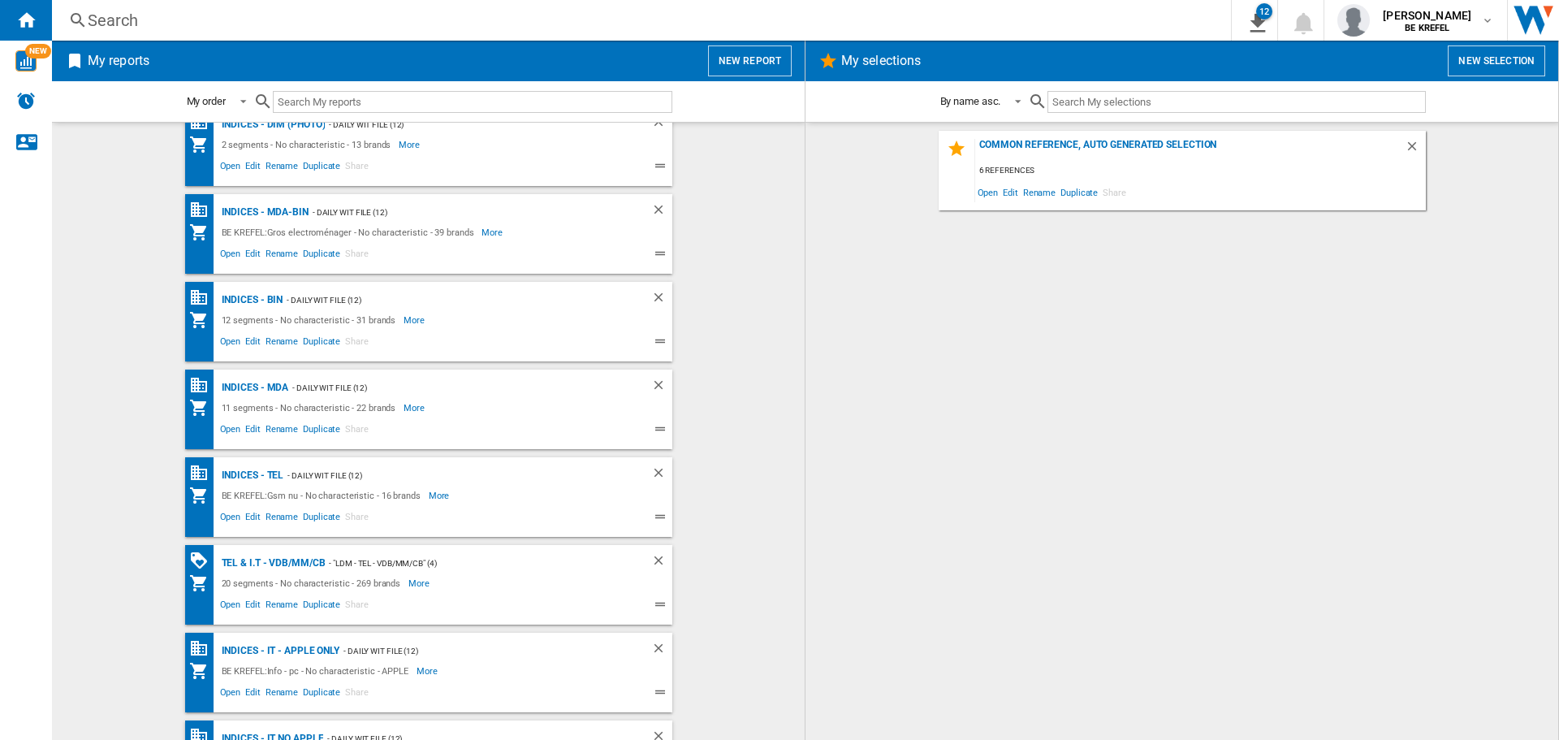
scroll to position [731, 0]
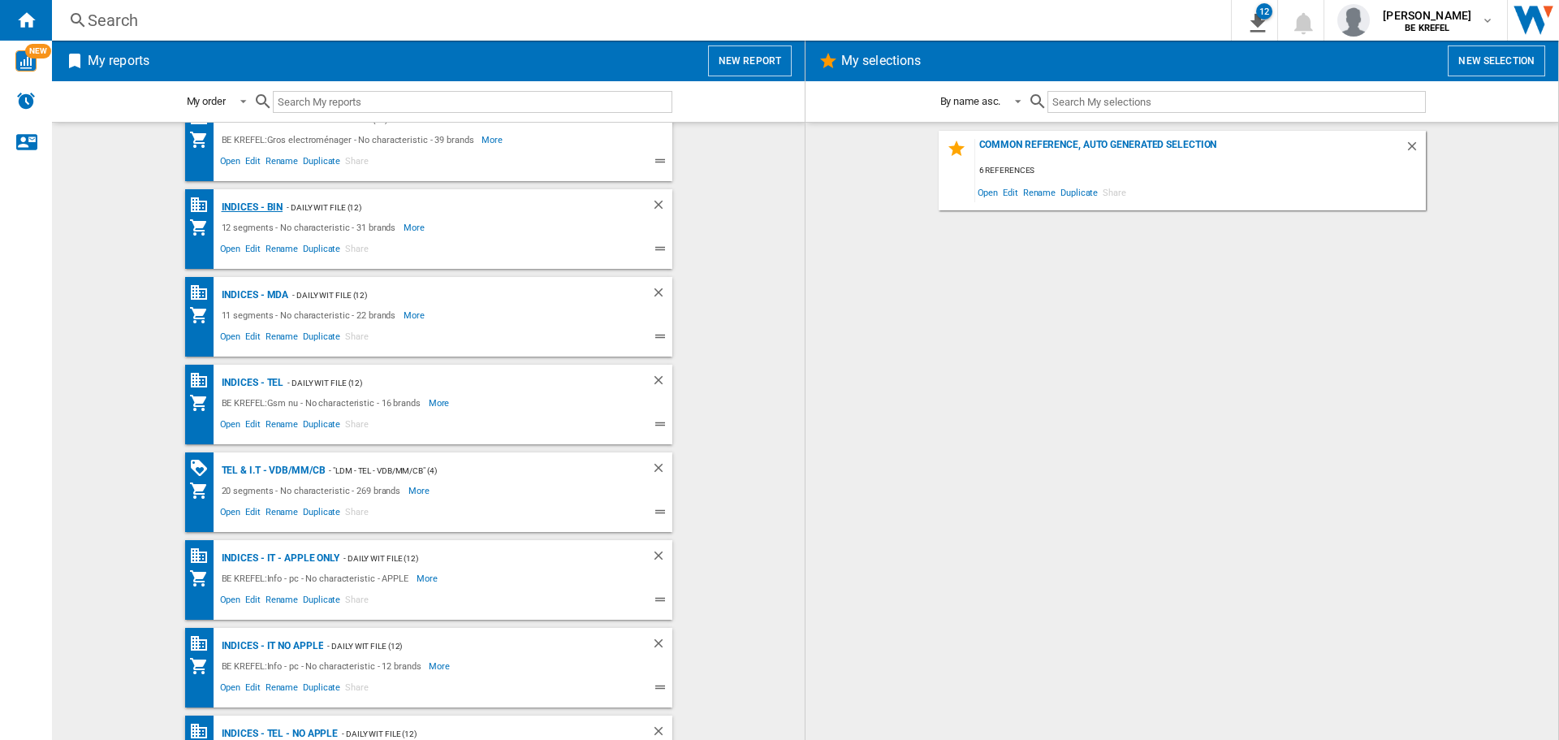
click at [257, 205] on div "Indices - BIN" at bounding box center [251, 207] width 66 height 20
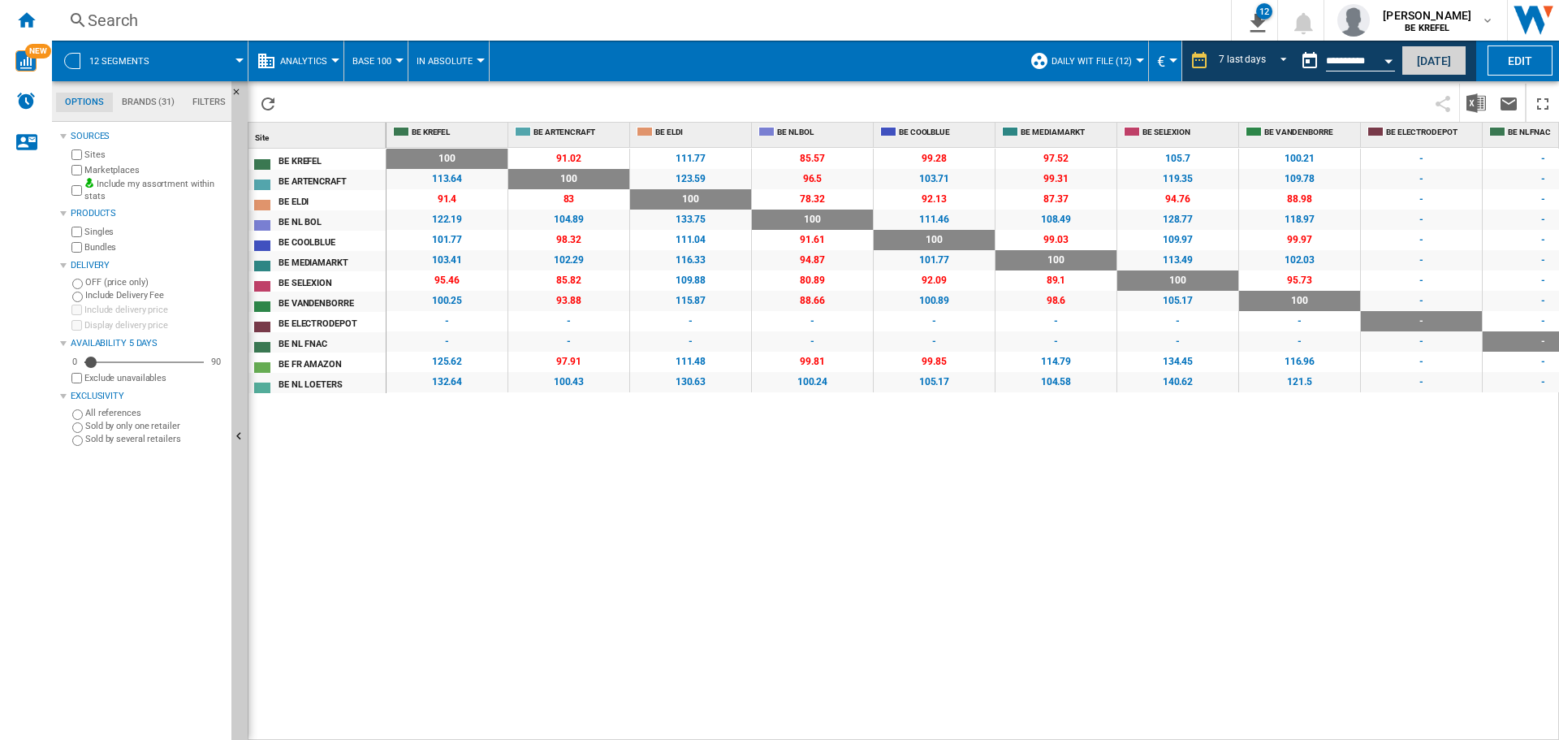
click at [1428, 66] on button "[DATE]" at bounding box center [1434, 60] width 65 height 30
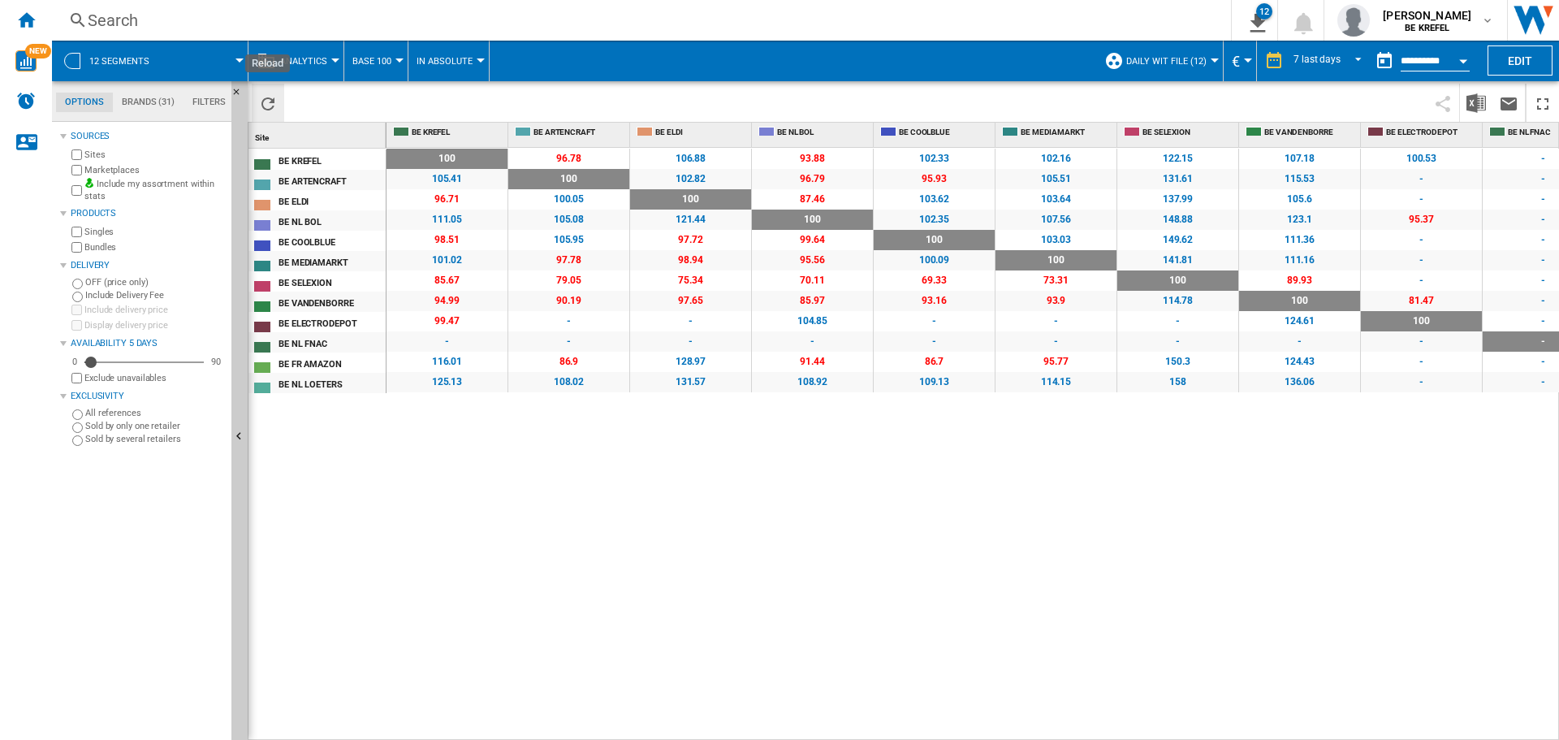
click at [264, 97] on ng-md-icon "Reload" at bounding box center [267, 103] width 19 height 19
click at [258, 100] on ng-md-icon "Reload" at bounding box center [267, 103] width 19 height 19
click at [1472, 110] on img "Download in Excel" at bounding box center [1476, 102] width 19 height 19
click at [666, 530] on div "100 0 % 96.78 -3.22 % 106.88 +6.88 % 93.88 -6.12 % 102.33 +2.33 % 102.16 +2.16 …" at bounding box center [974, 444] width 1174 height 593
click at [28, 15] on ng-md-icon "Home" at bounding box center [25, 19] width 19 height 19
